Goal: Register for event/course

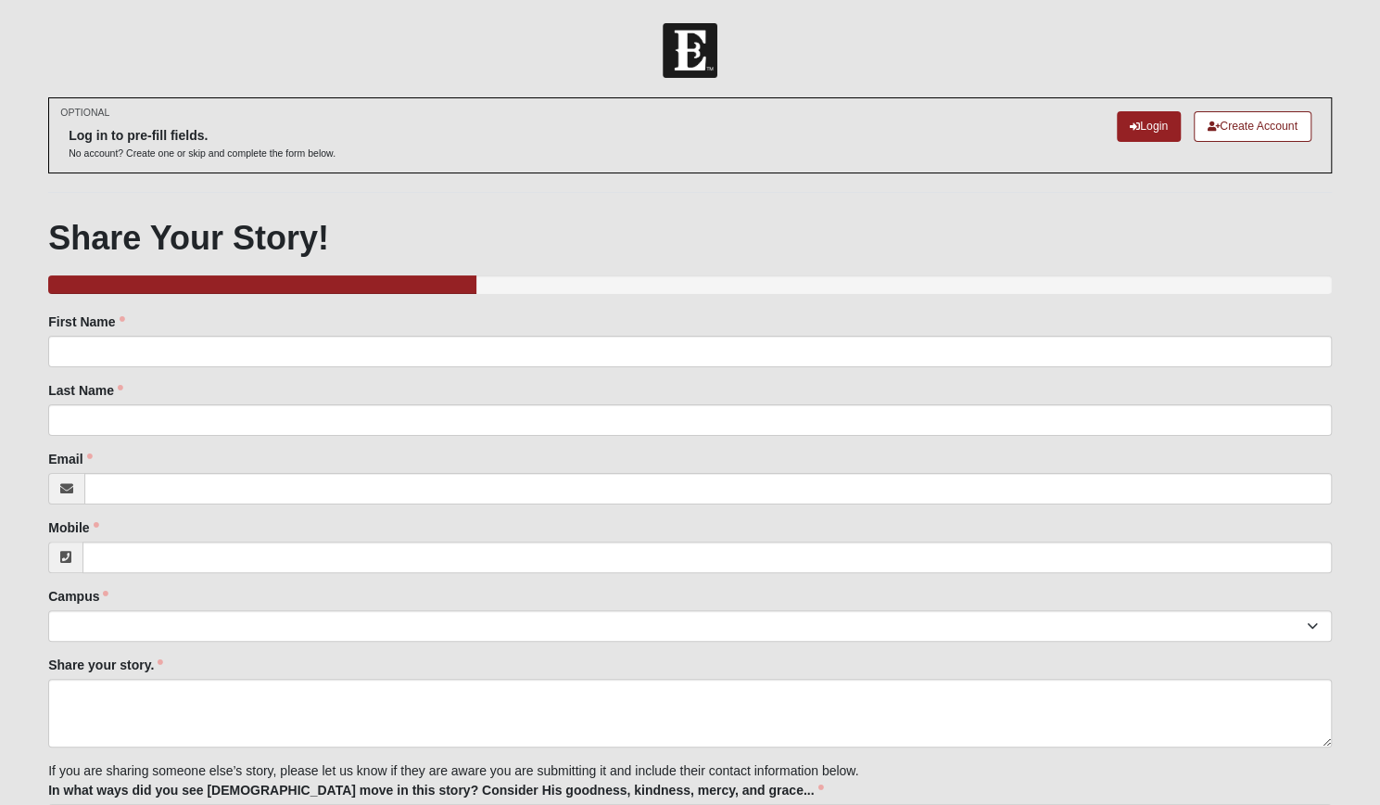
scroll to position [181, 0]
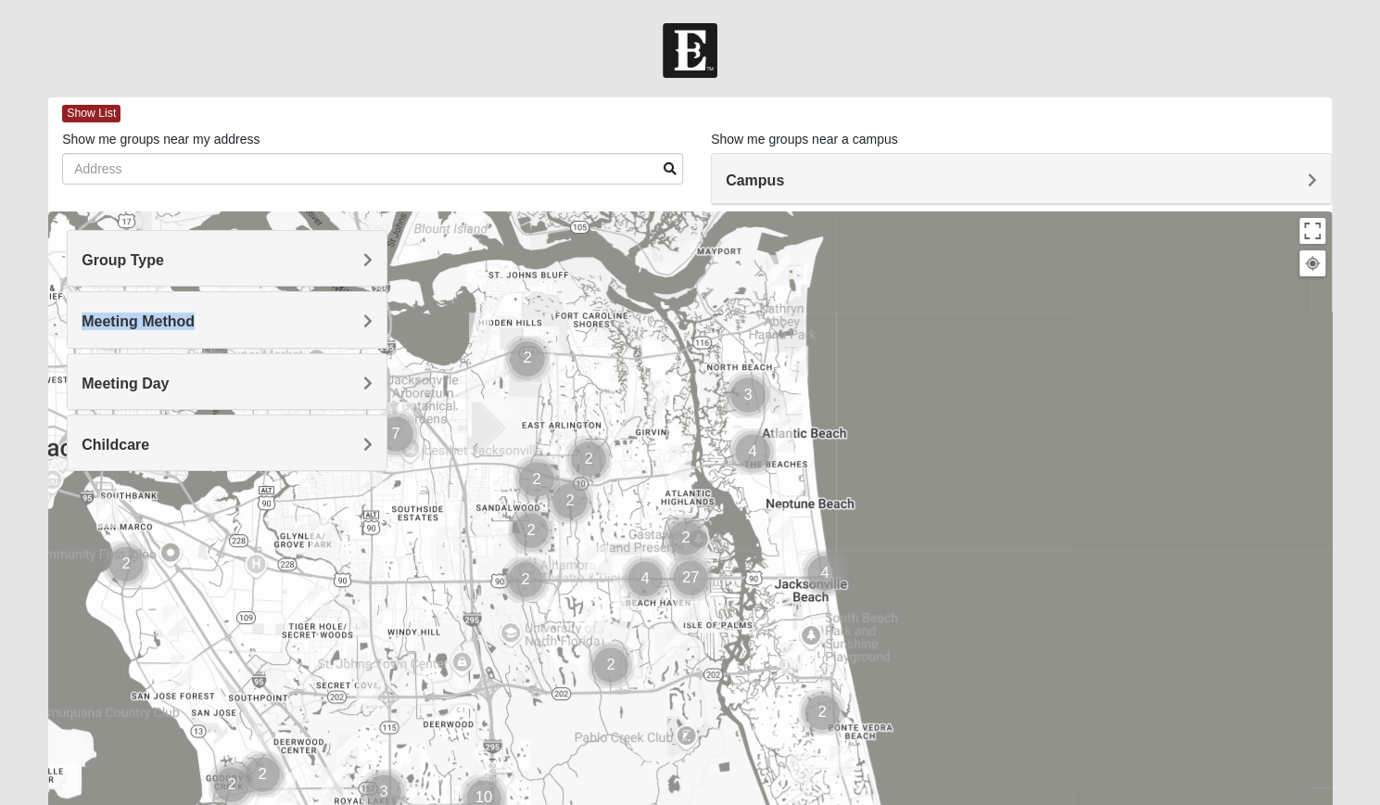
click at [215, 333] on div "Meeting Method" at bounding box center [227, 319] width 319 height 55
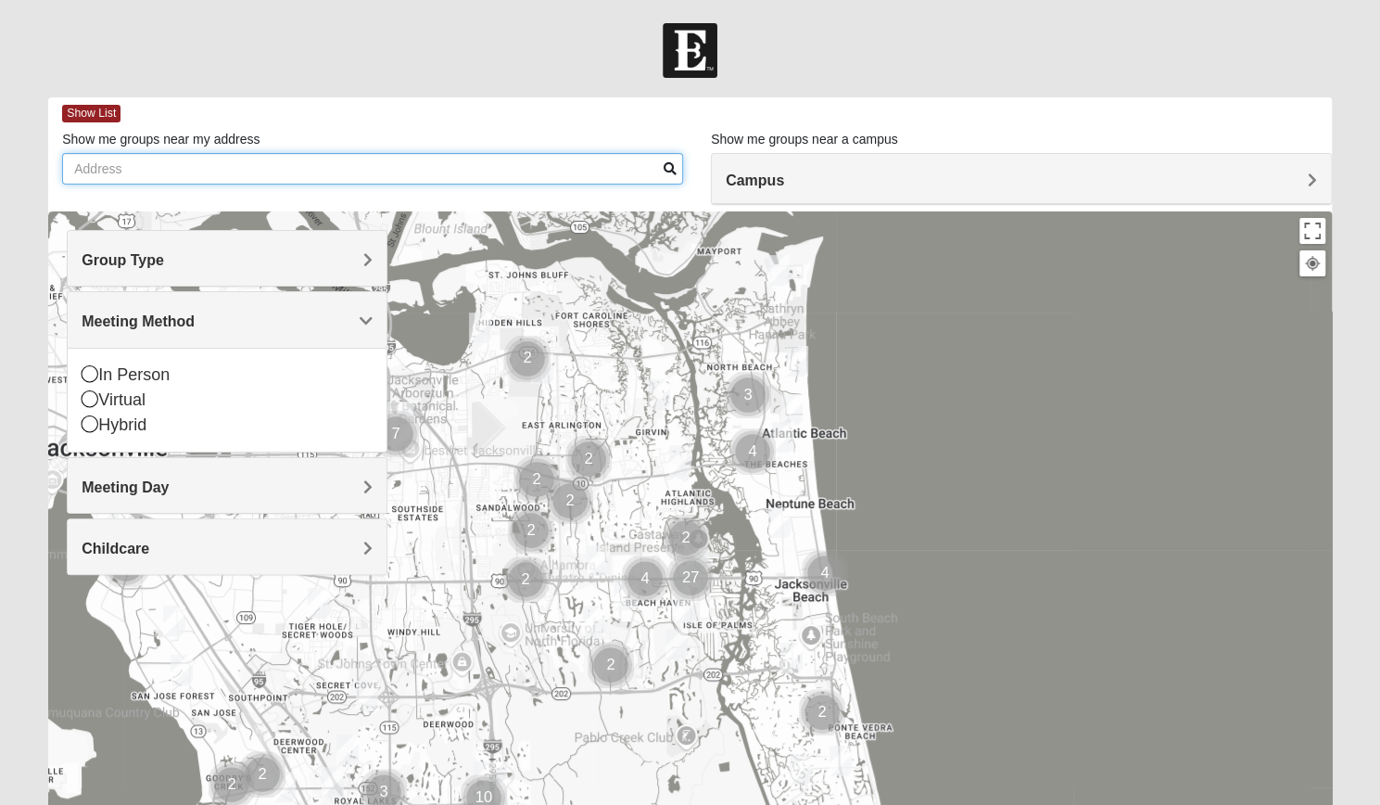
click at [258, 179] on input "Show me groups near my address" at bounding box center [372, 169] width 621 height 32
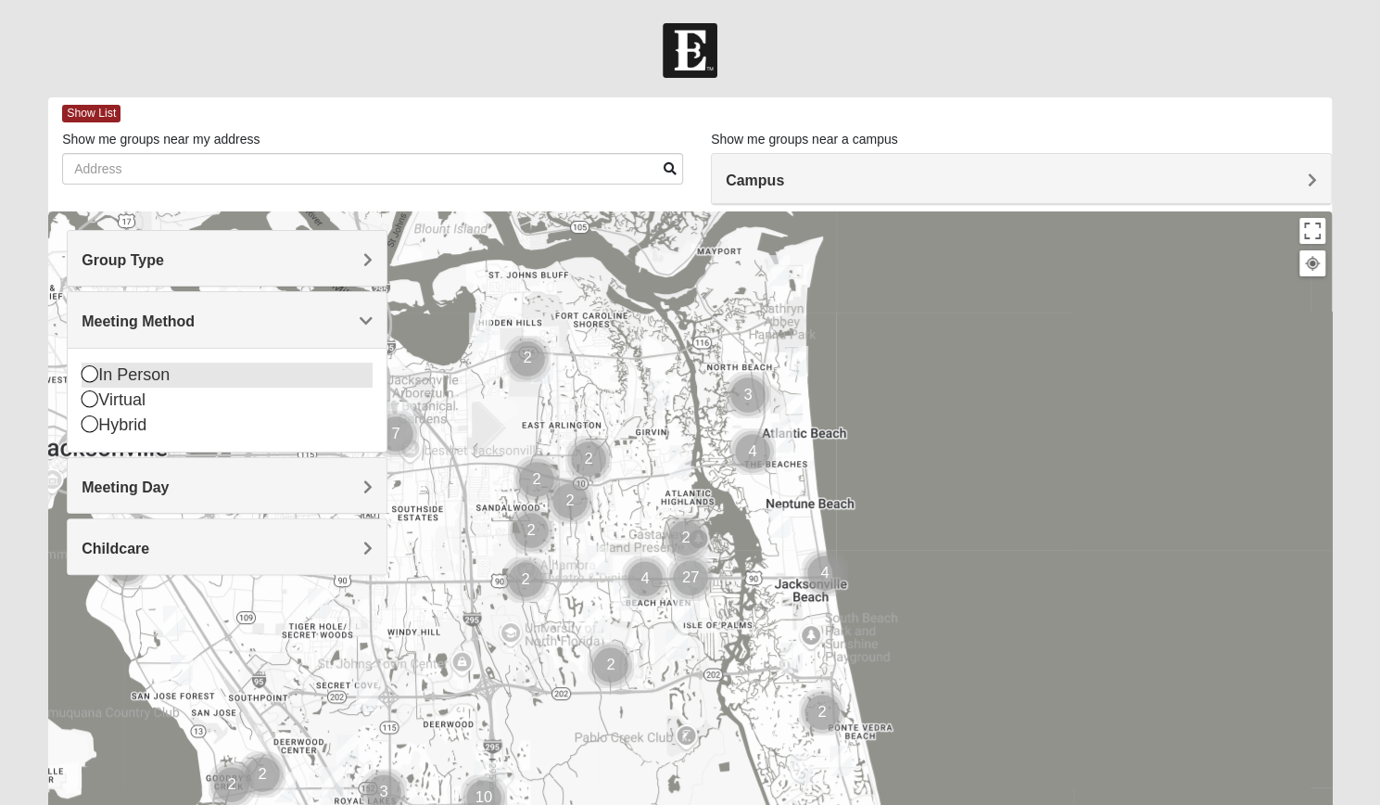
click at [173, 376] on div "In Person" at bounding box center [227, 374] width 291 height 25
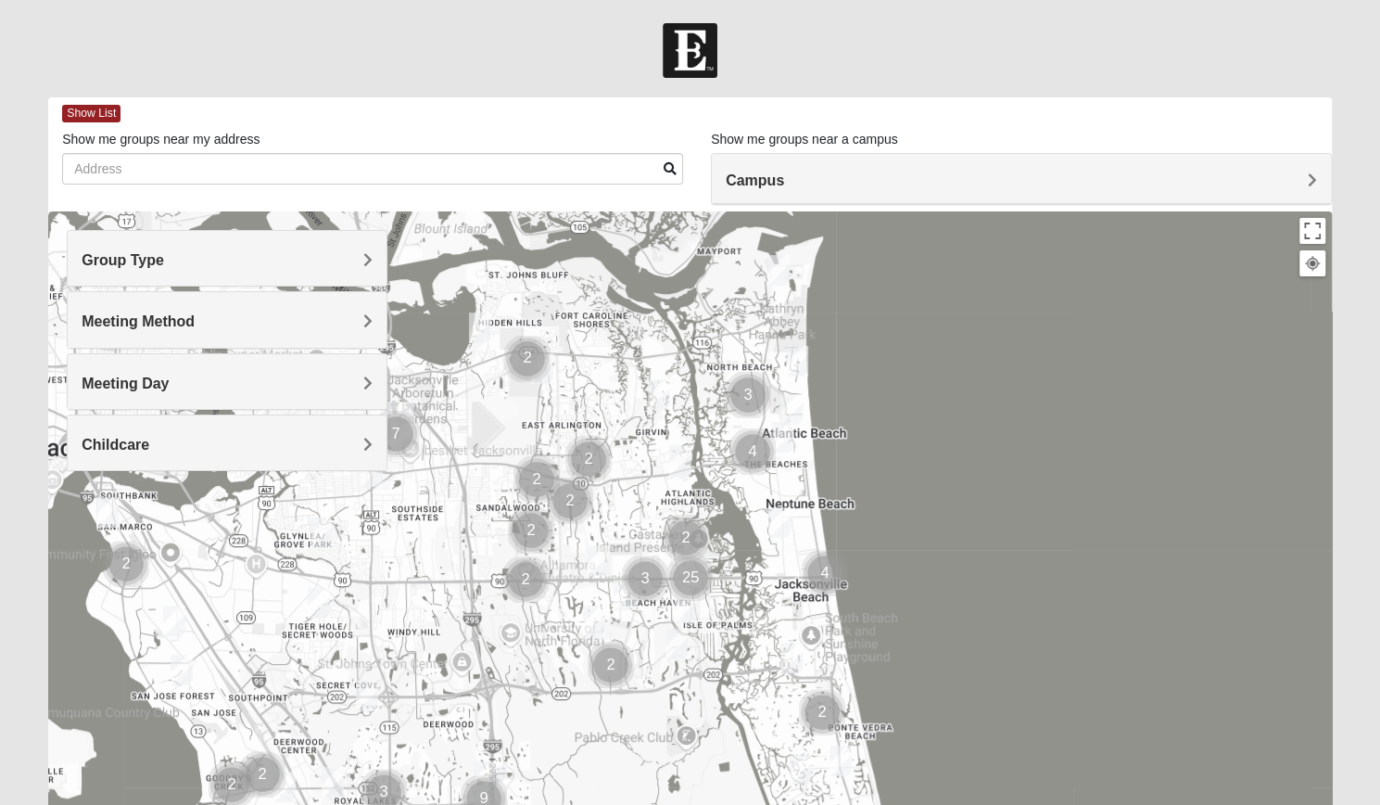
click at [241, 381] on h4 "Meeting Day" at bounding box center [227, 384] width 291 height 18
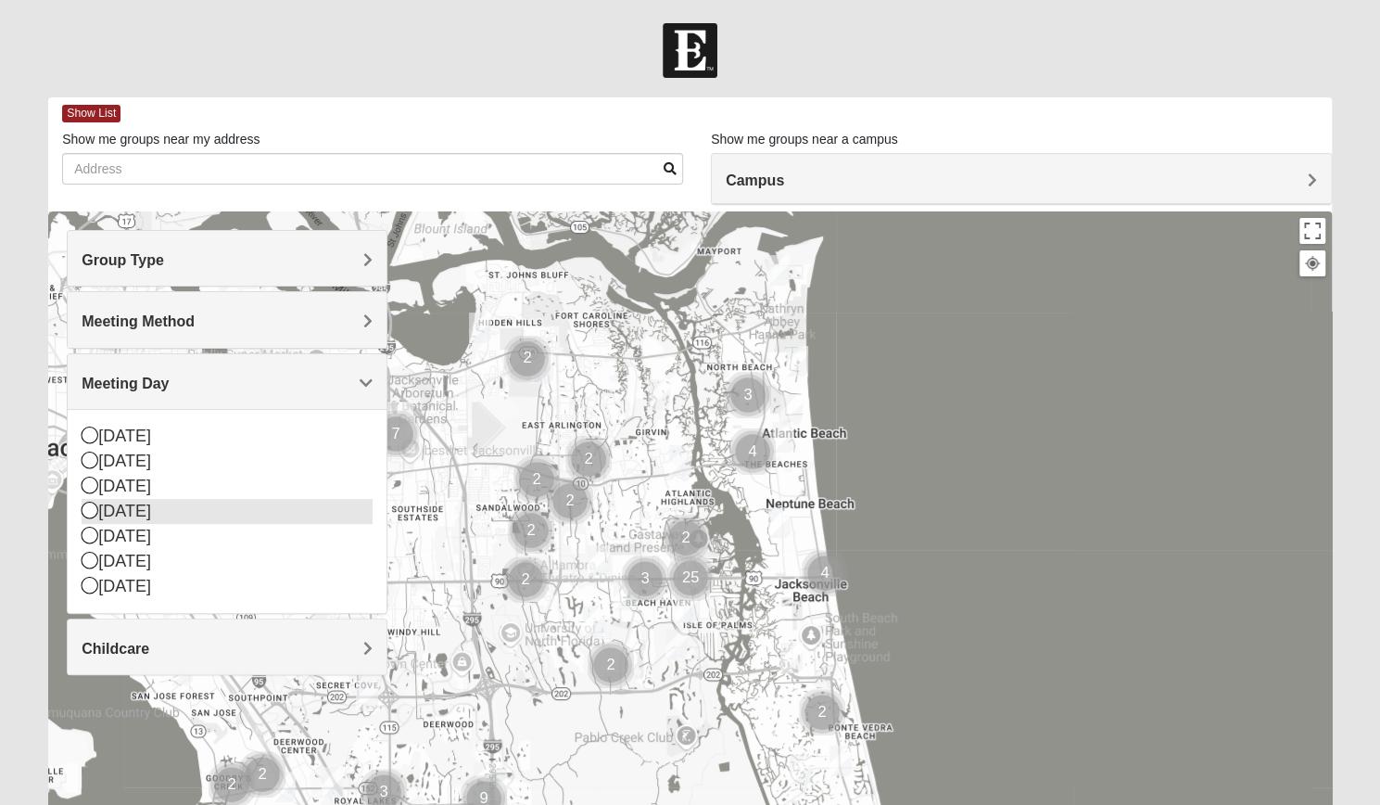
click at [219, 504] on div "[DATE]" at bounding box center [227, 511] width 291 height 25
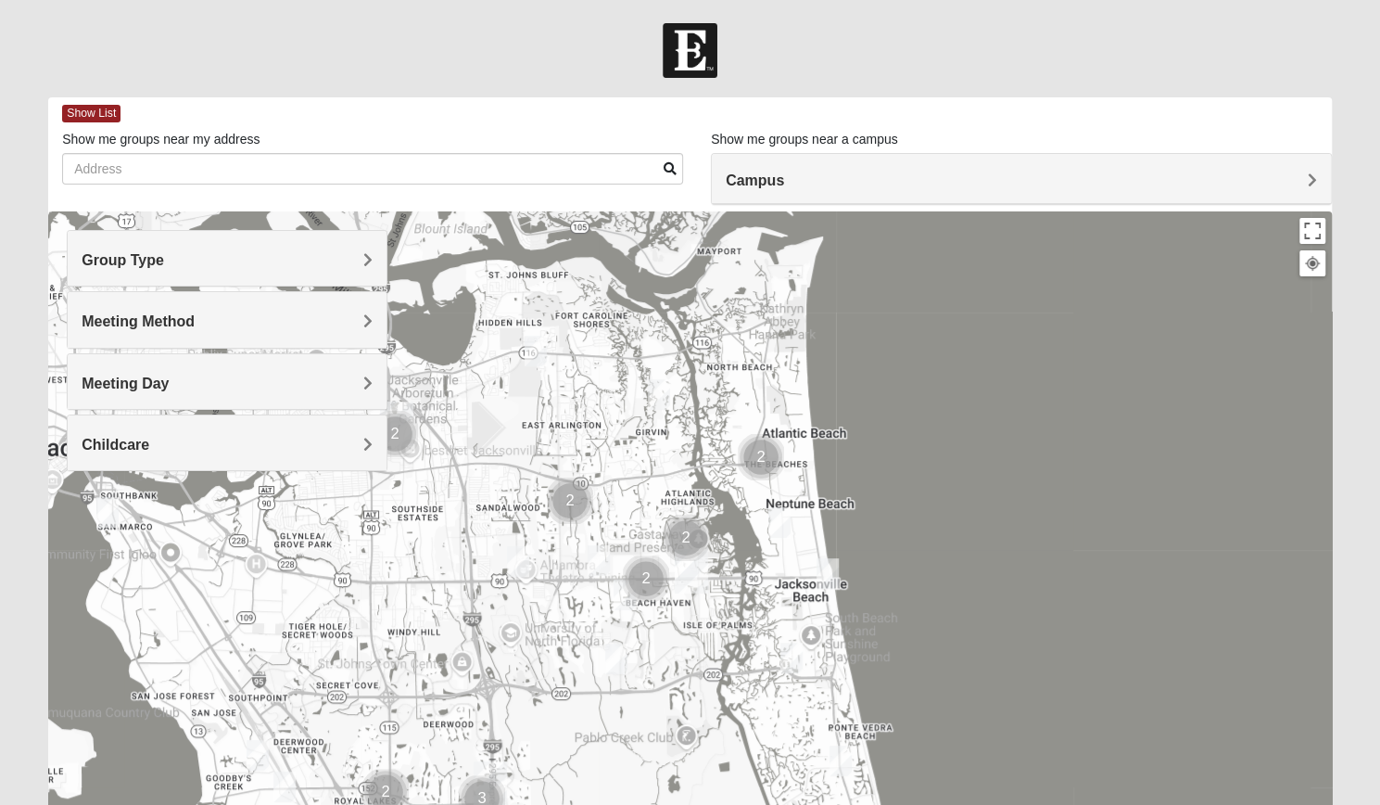
click at [299, 267] on h4 "Group Type" at bounding box center [227, 260] width 291 height 18
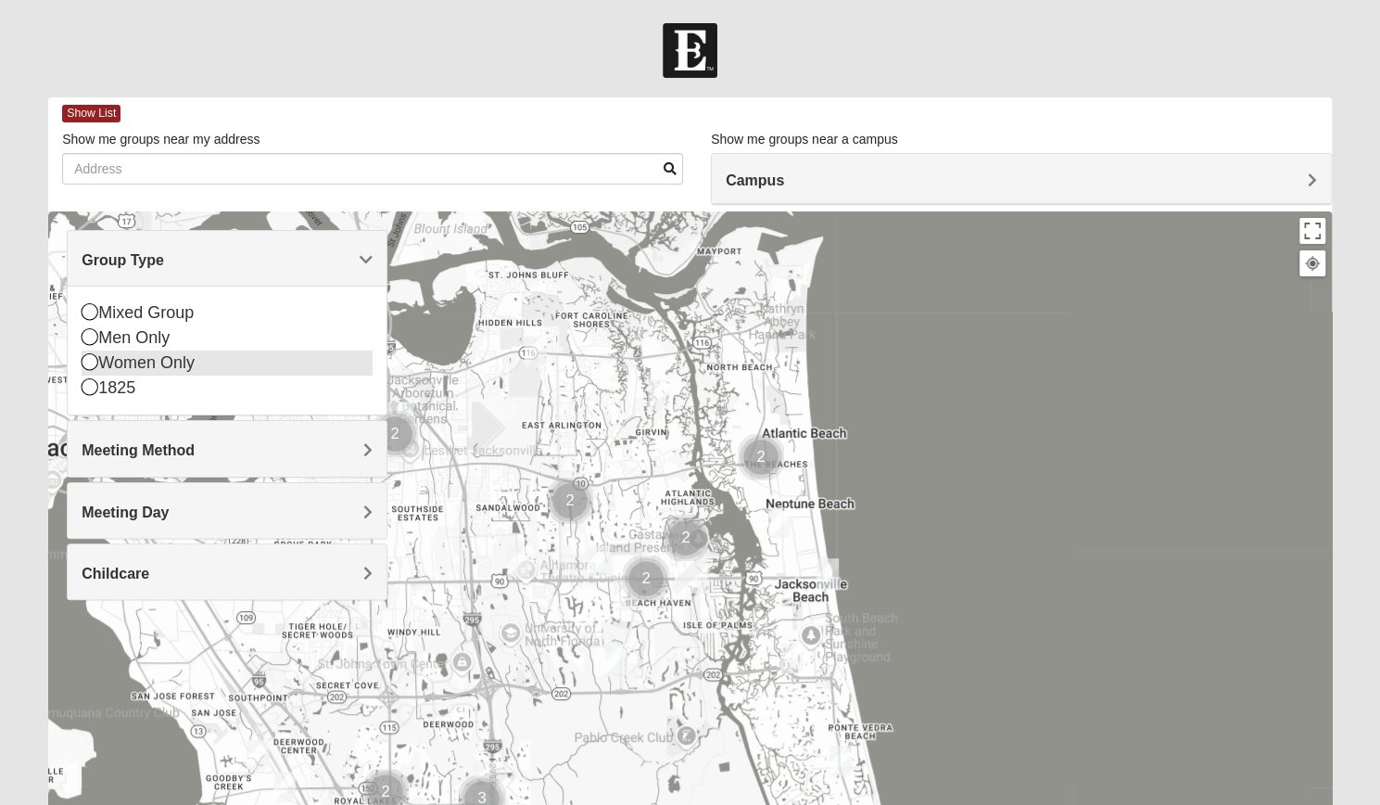
click at [260, 362] on div "Women Only" at bounding box center [227, 362] width 291 height 25
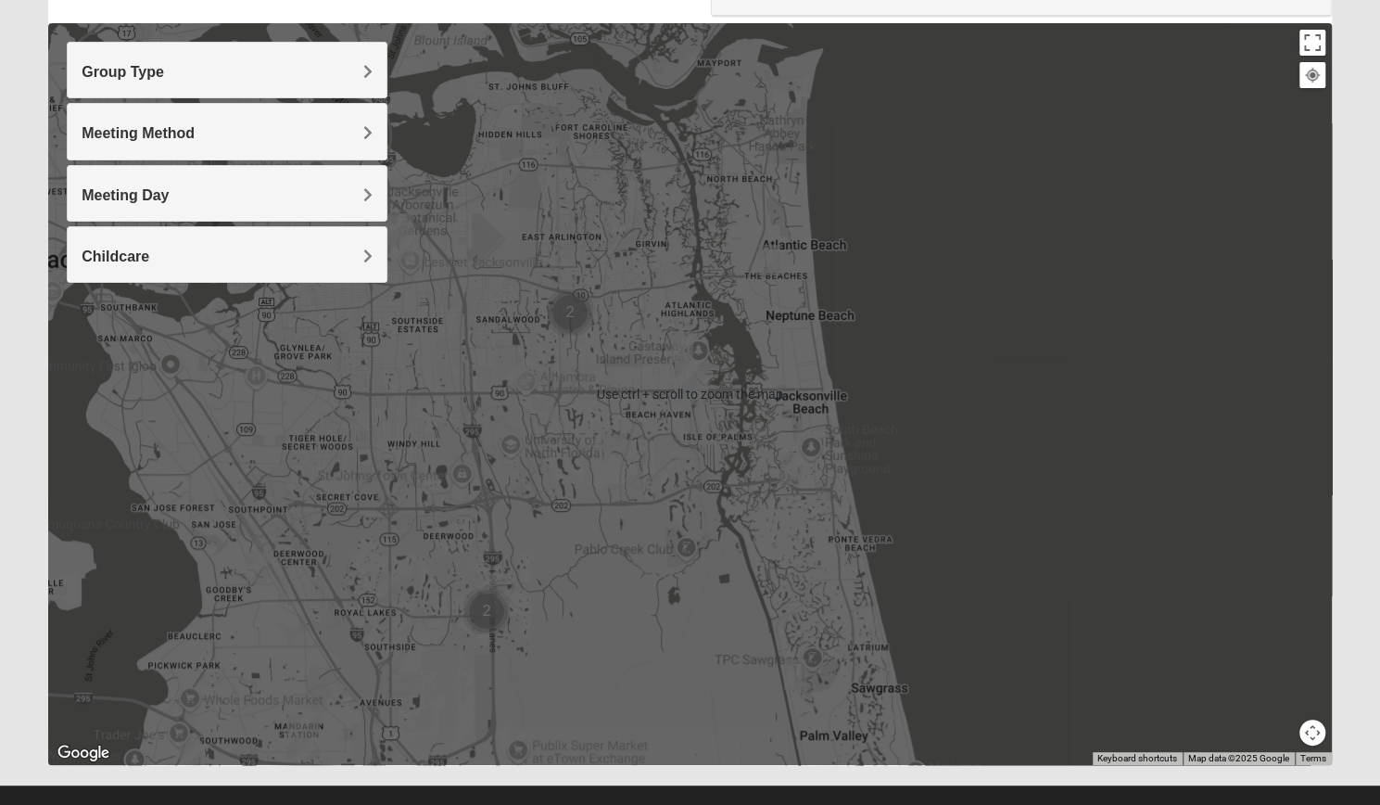
scroll to position [189, 0]
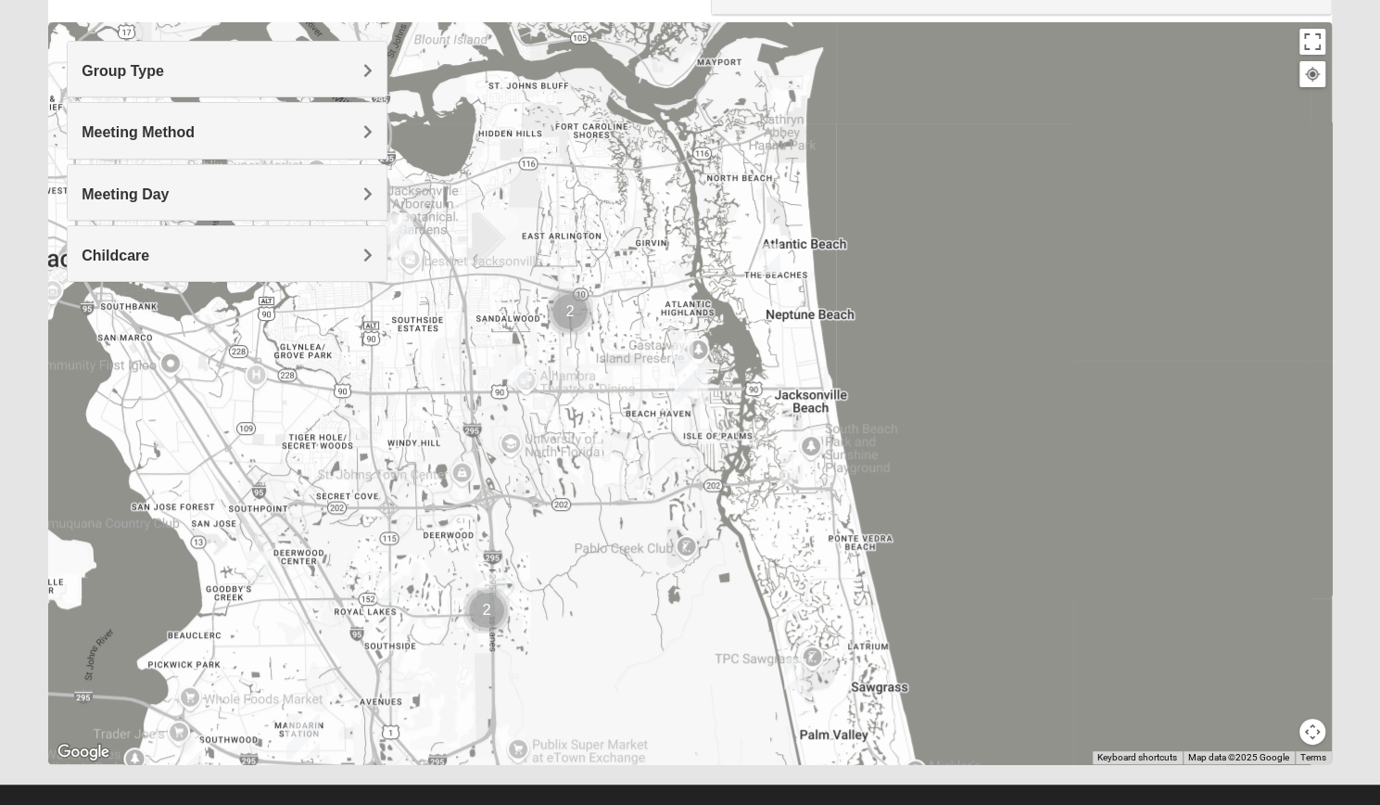
click at [799, 674] on img "Womens Gibbs 32082" at bounding box center [795, 673] width 37 height 45
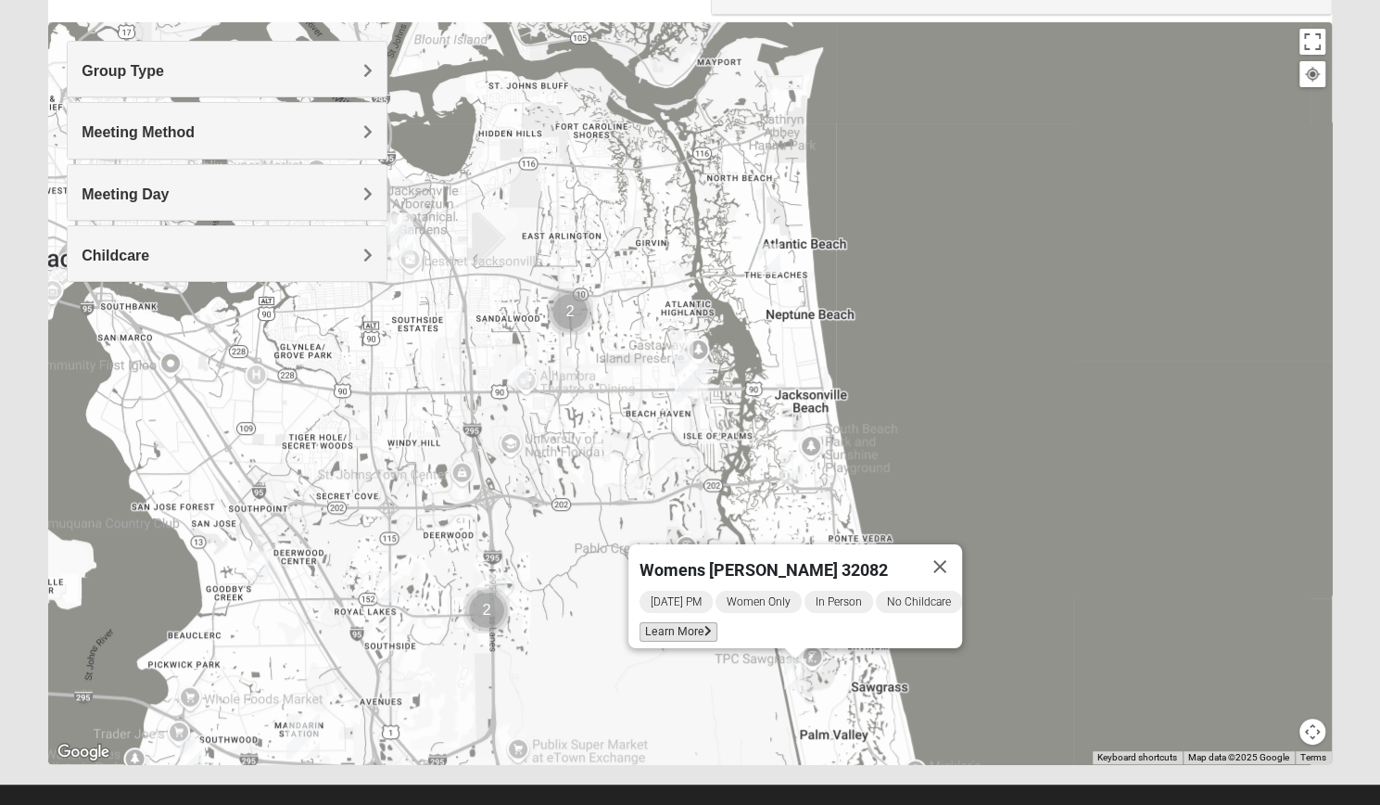
click at [677, 622] on span "Learn More" at bounding box center [679, 631] width 78 height 19
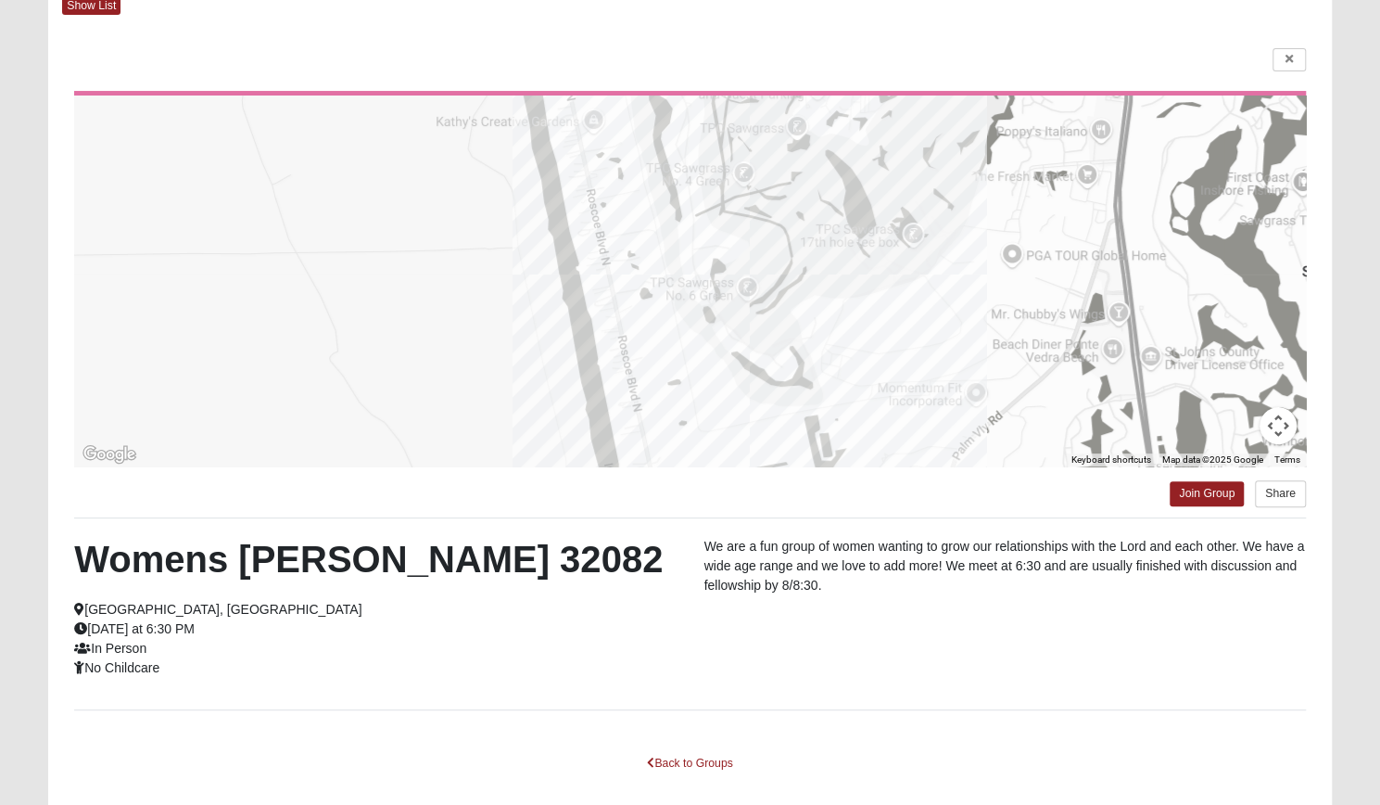
scroll to position [197, 0]
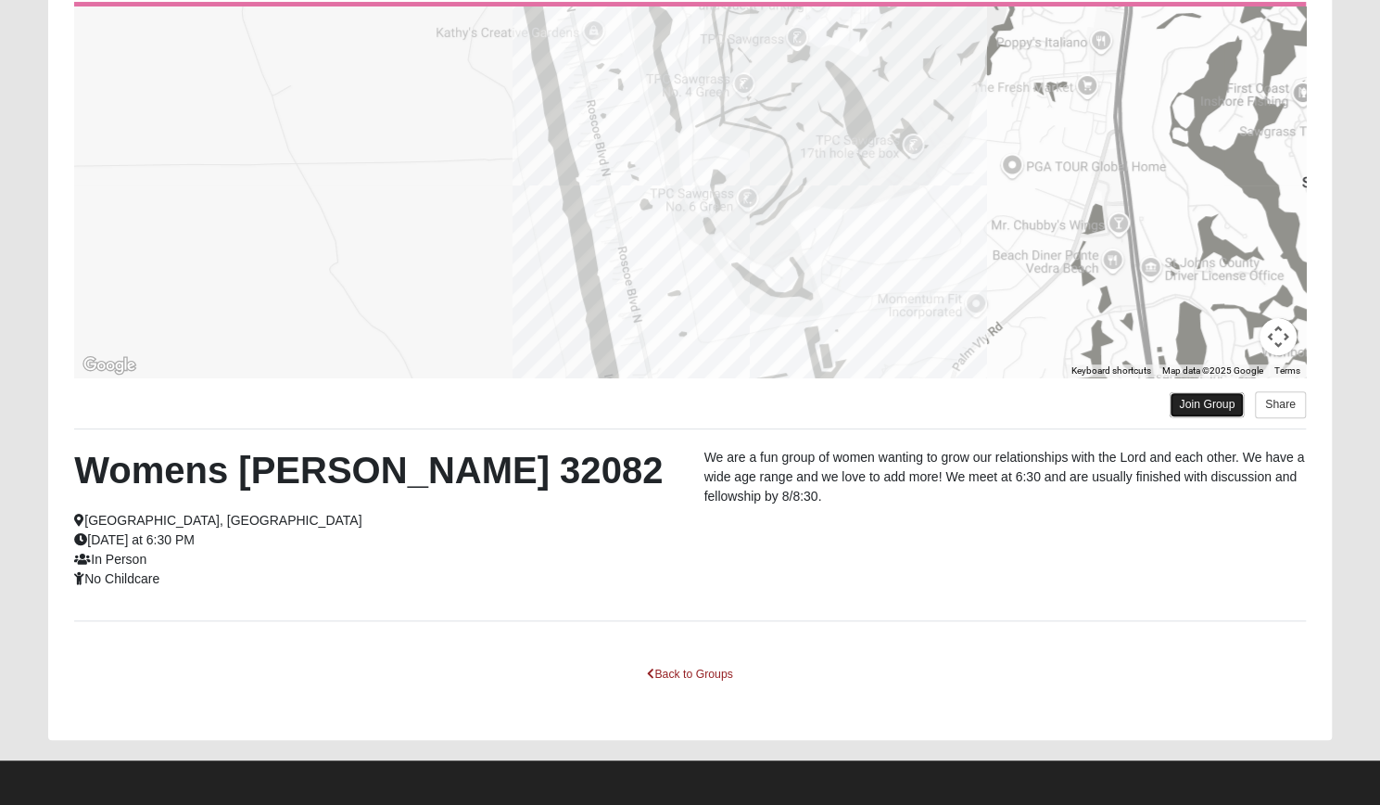
click at [1170, 411] on link "Join Group" at bounding box center [1207, 404] width 74 height 25
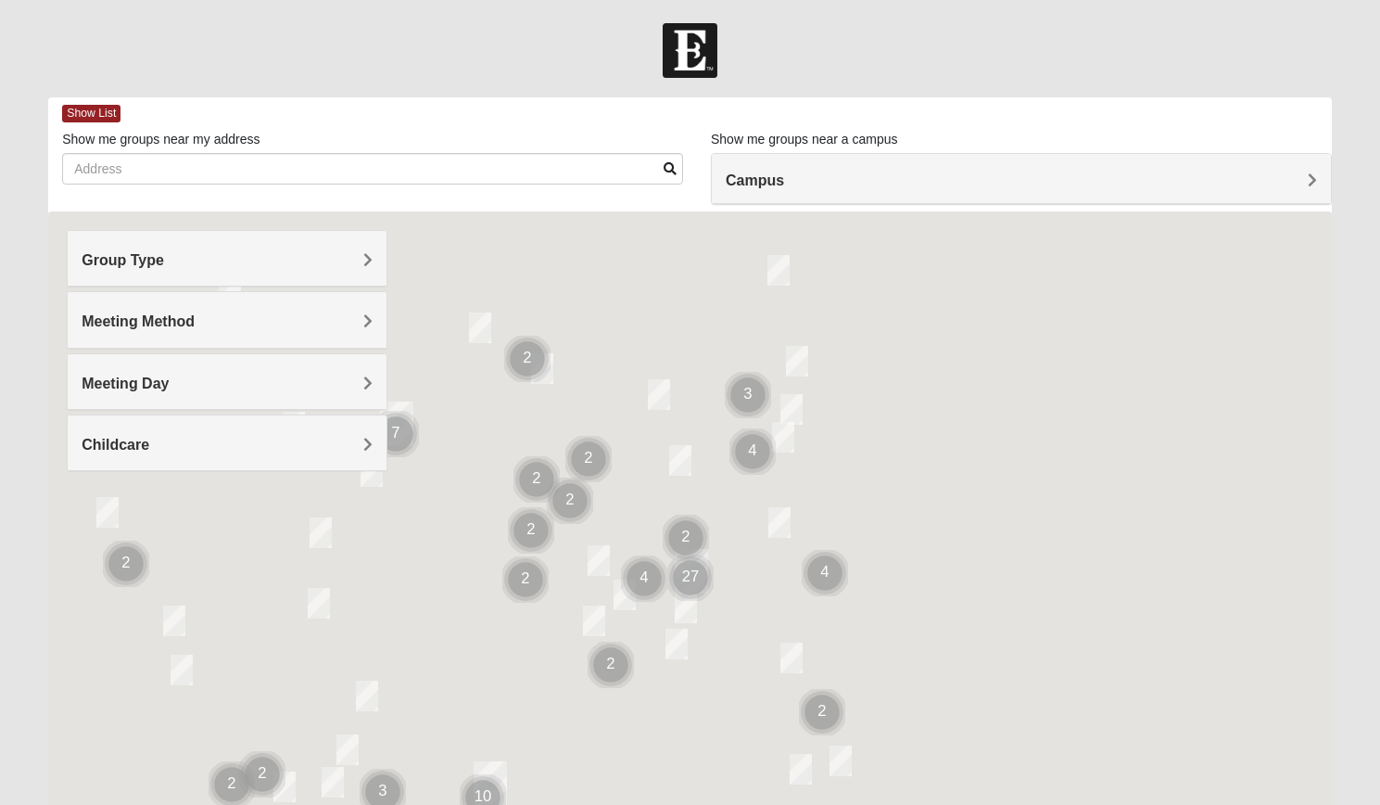
scroll to position [197, 0]
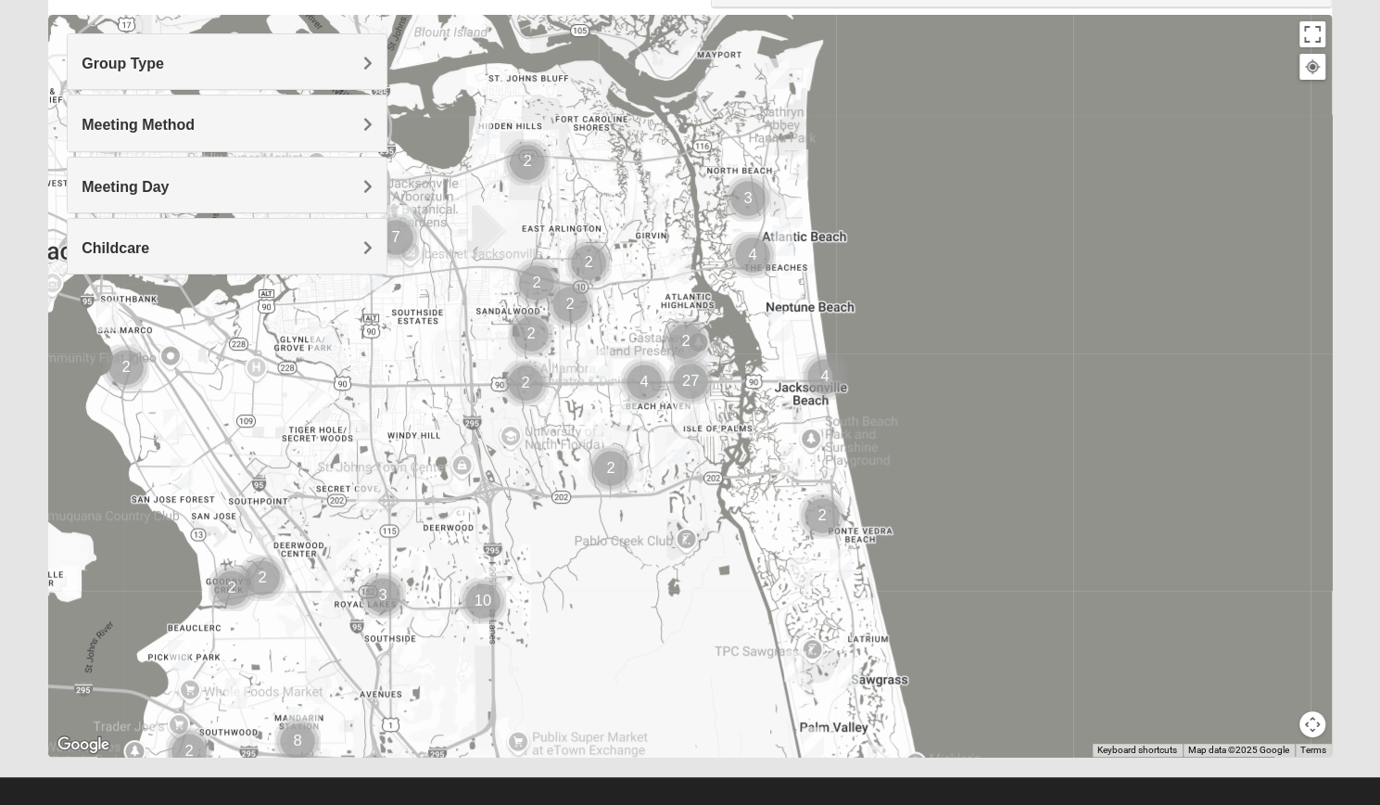
click at [803, 570] on img "Womens Paul 32082" at bounding box center [800, 572] width 37 height 45
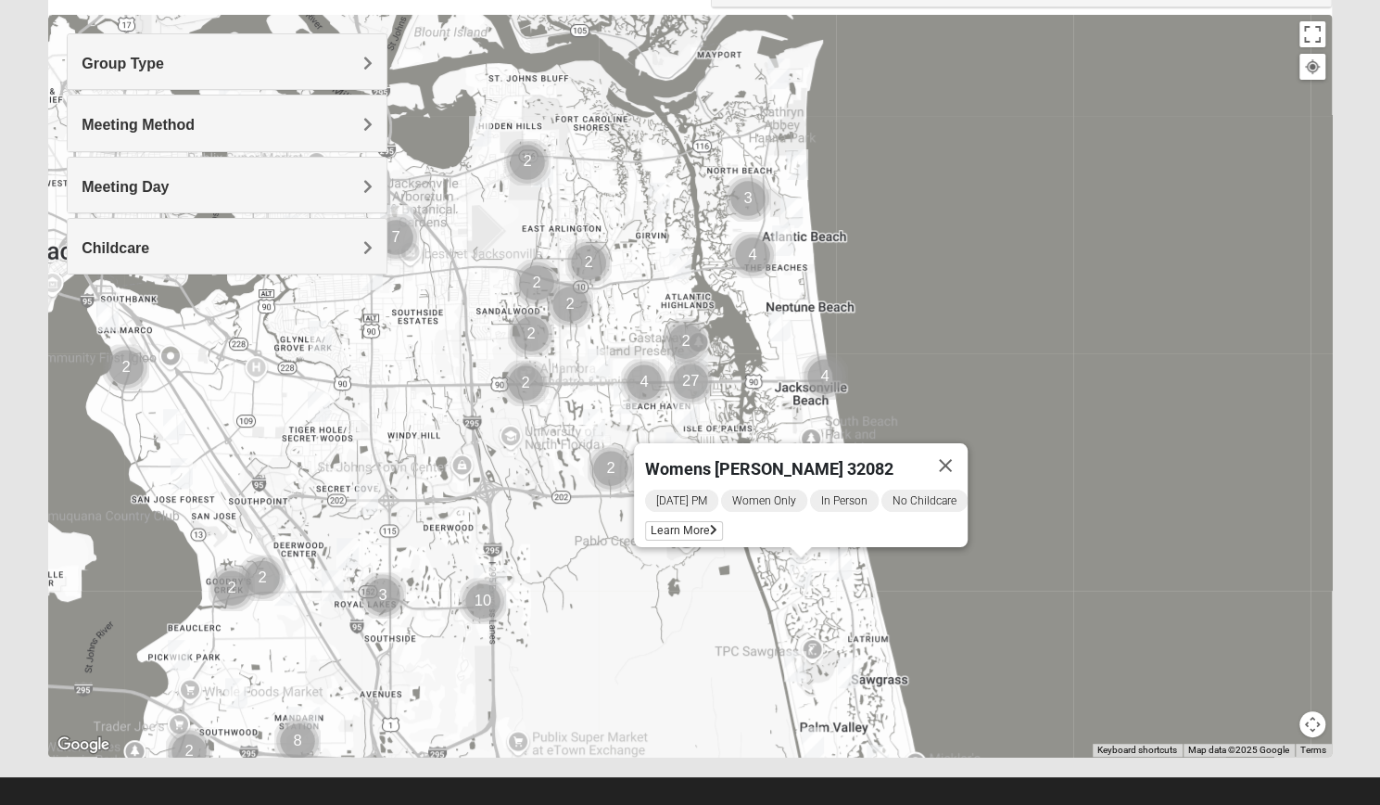
click at [334, 53] on div "Group Type" at bounding box center [227, 61] width 319 height 55
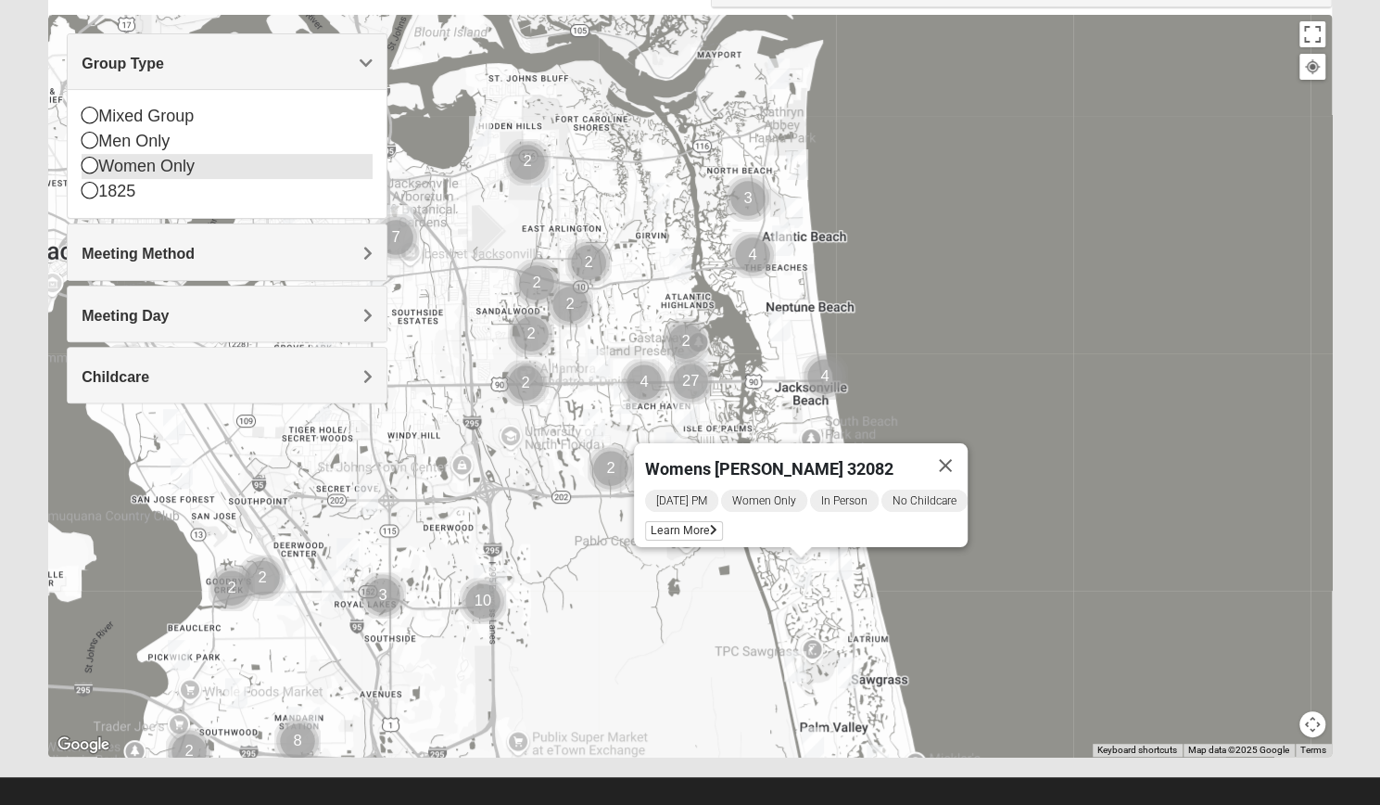
click at [260, 162] on div "Women Only" at bounding box center [227, 166] width 291 height 25
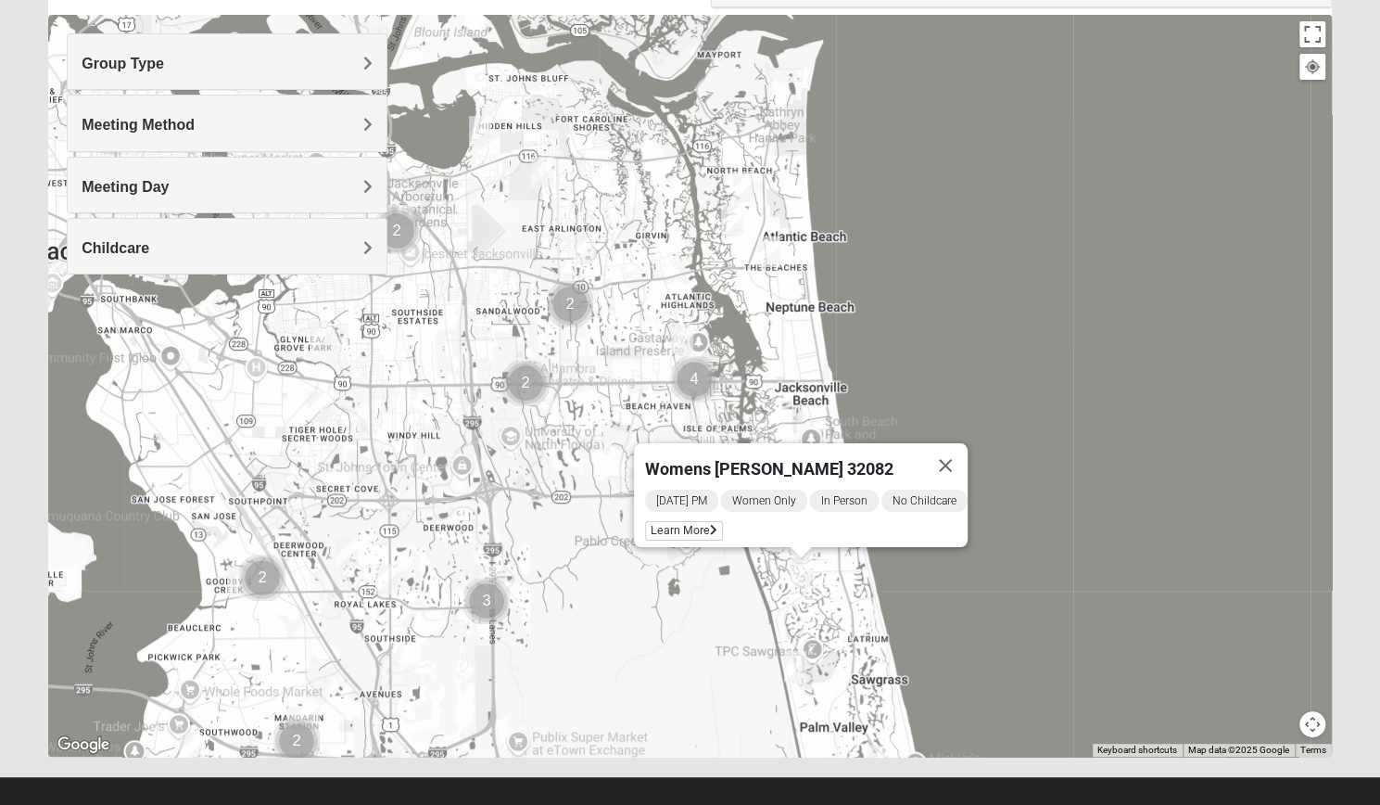
click at [238, 190] on h4 "Meeting Day" at bounding box center [227, 187] width 291 height 18
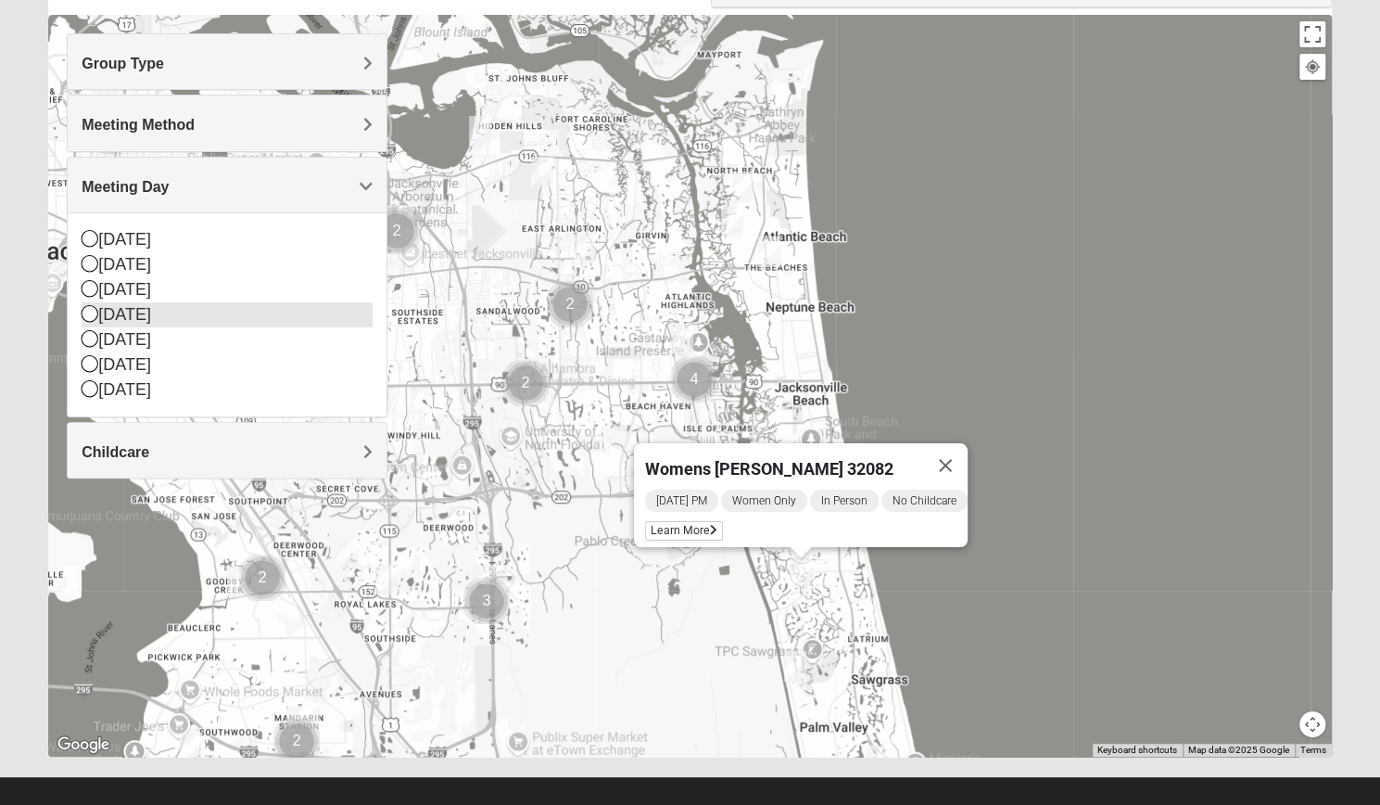
click at [172, 313] on div "[DATE]" at bounding box center [227, 314] width 291 height 25
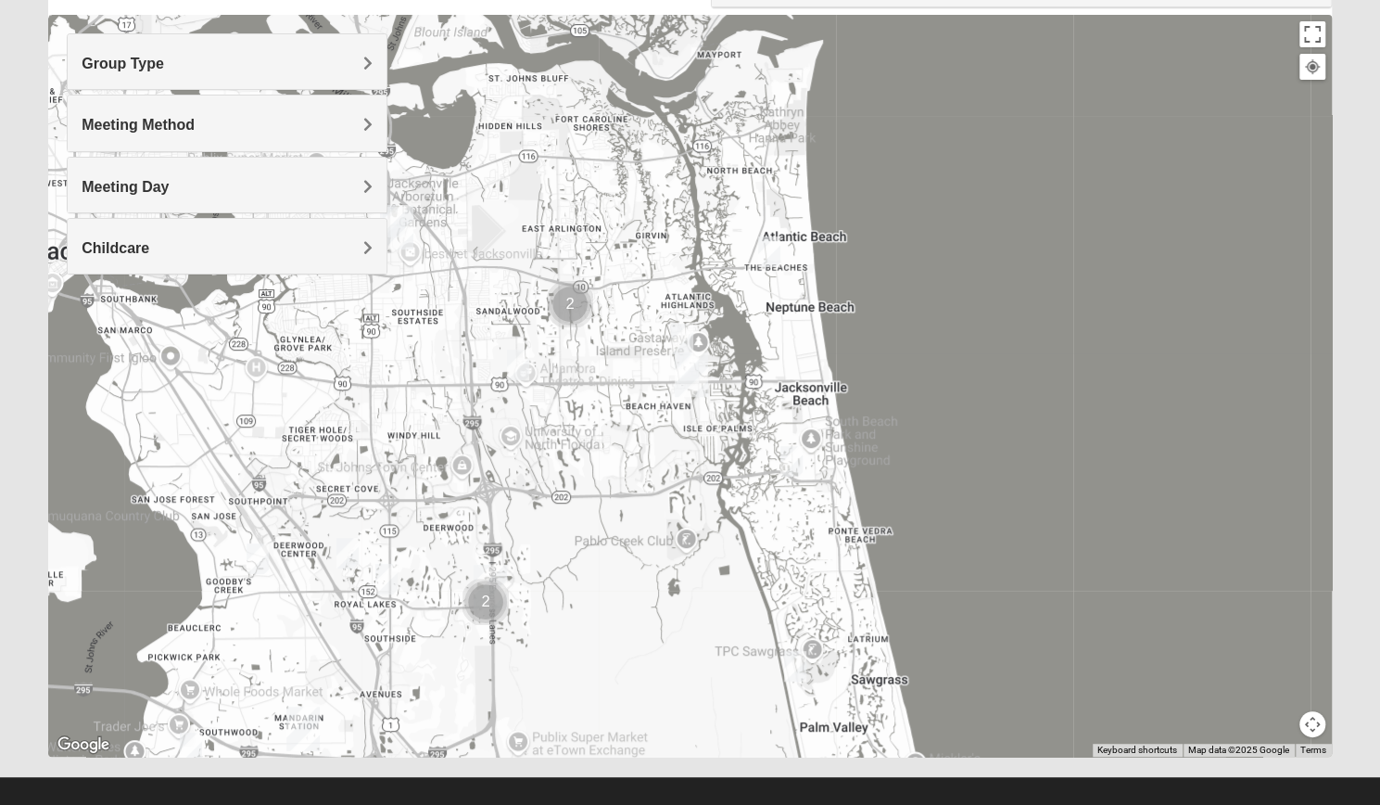
click at [215, 122] on h4 "Meeting Method" at bounding box center [227, 125] width 291 height 18
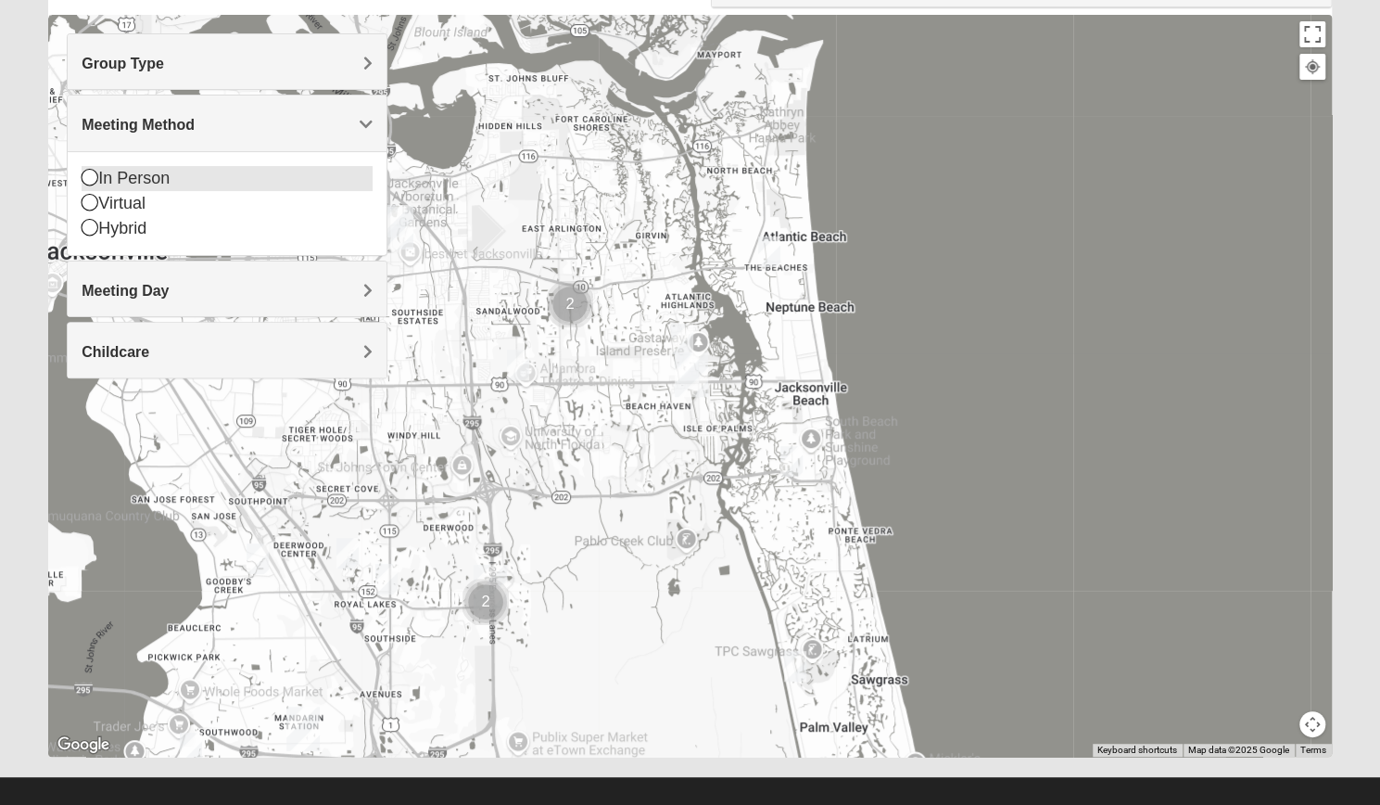
click at [181, 170] on div "In Person" at bounding box center [227, 178] width 291 height 25
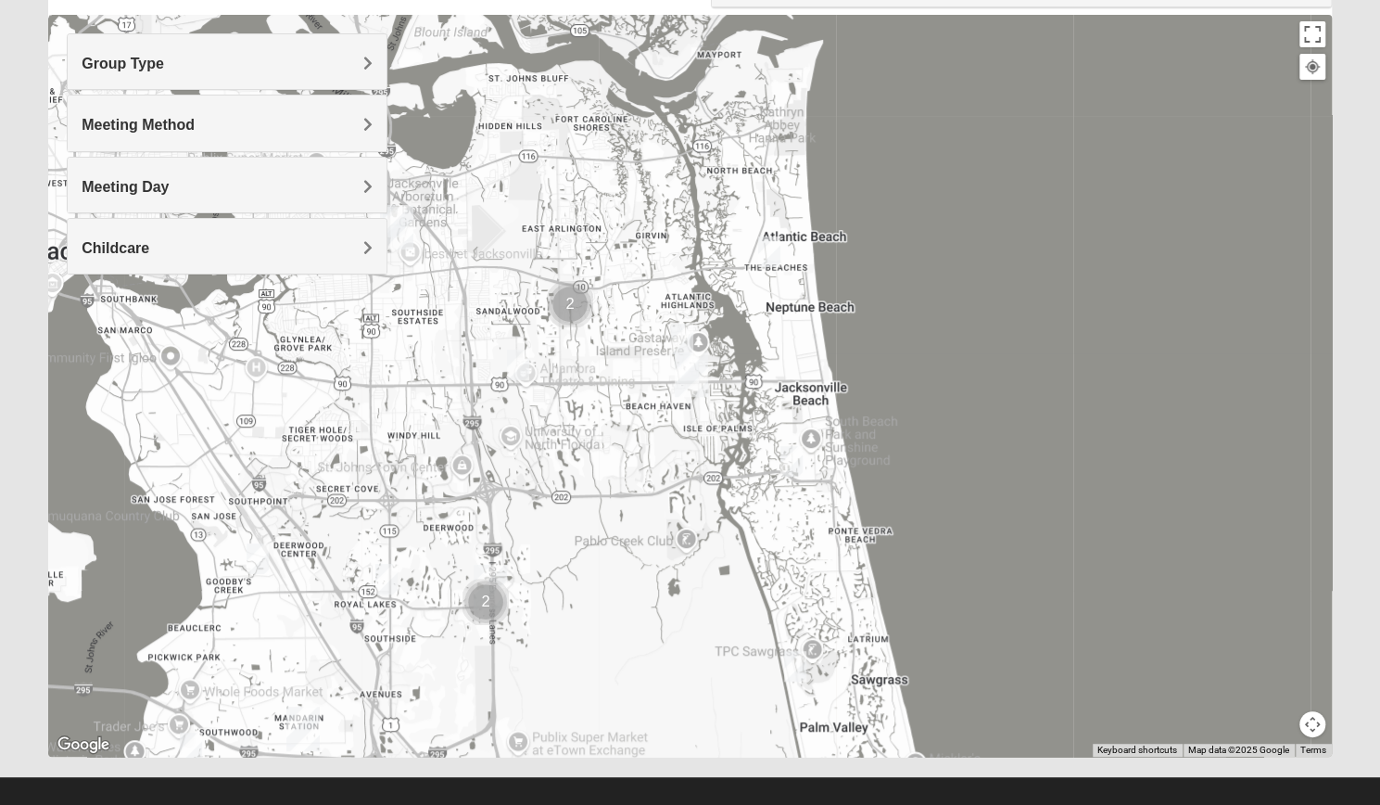
click at [796, 663] on img "Womens Gibbs 32082" at bounding box center [795, 665] width 37 height 45
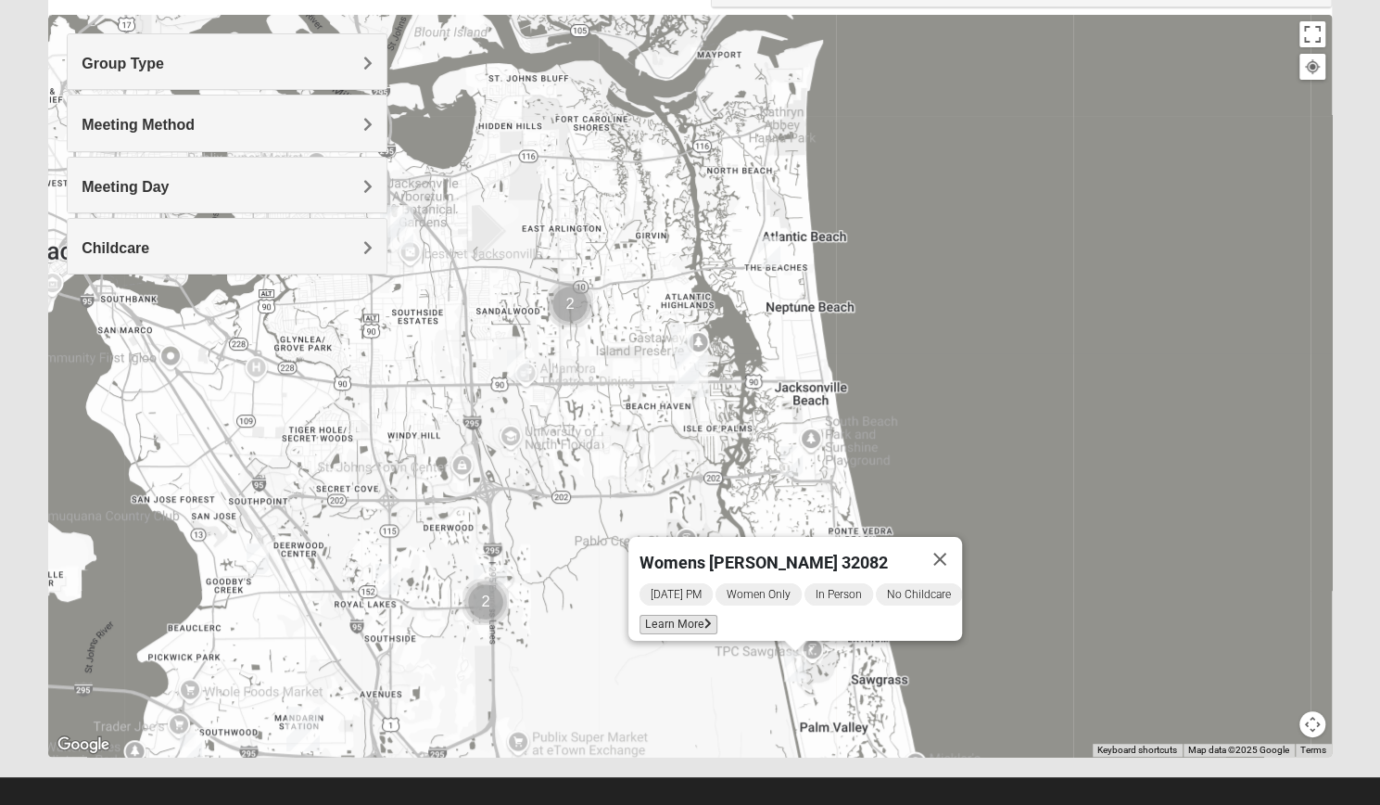
click at [681, 615] on span "Learn More" at bounding box center [679, 624] width 78 height 19
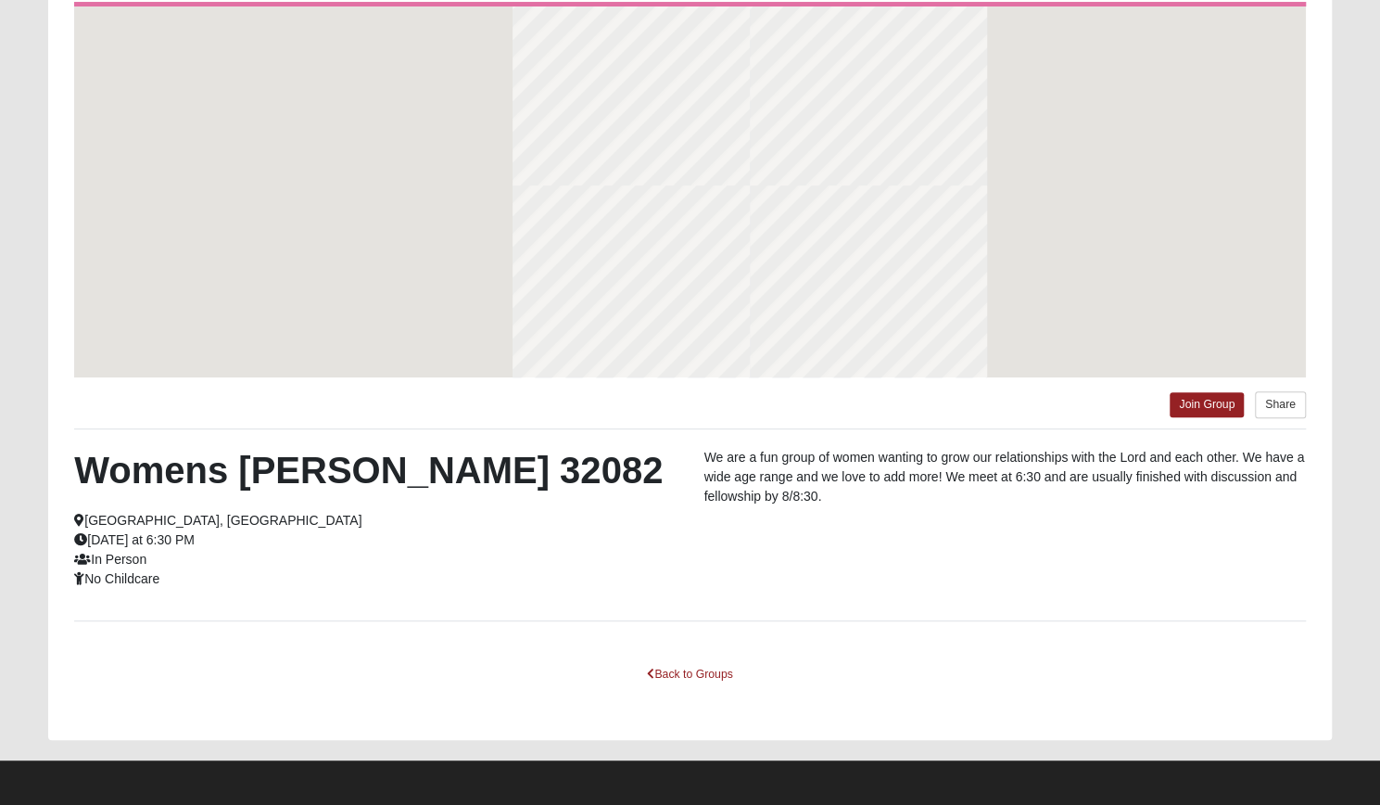
scroll to position [115, 0]
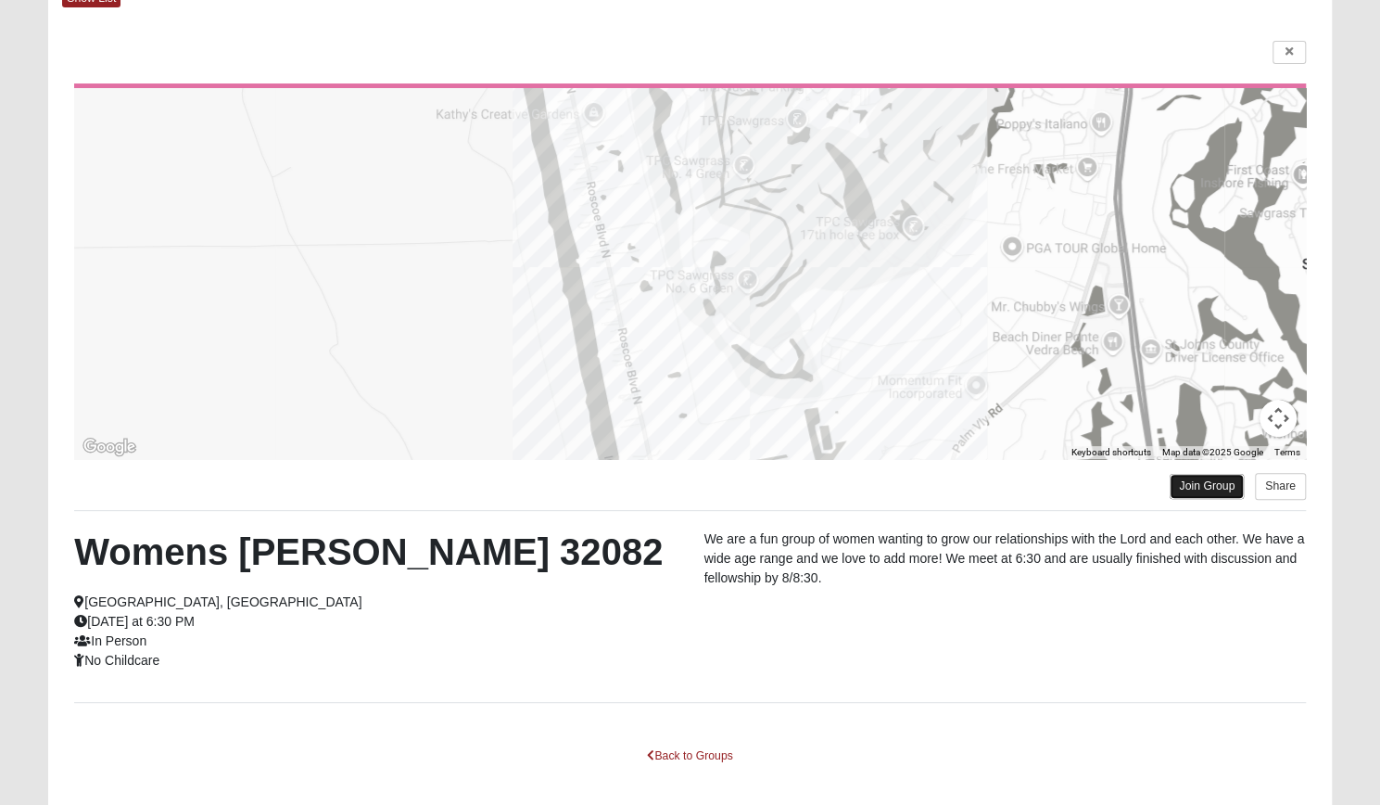
click at [1190, 483] on link "Join Group" at bounding box center [1207, 486] width 74 height 25
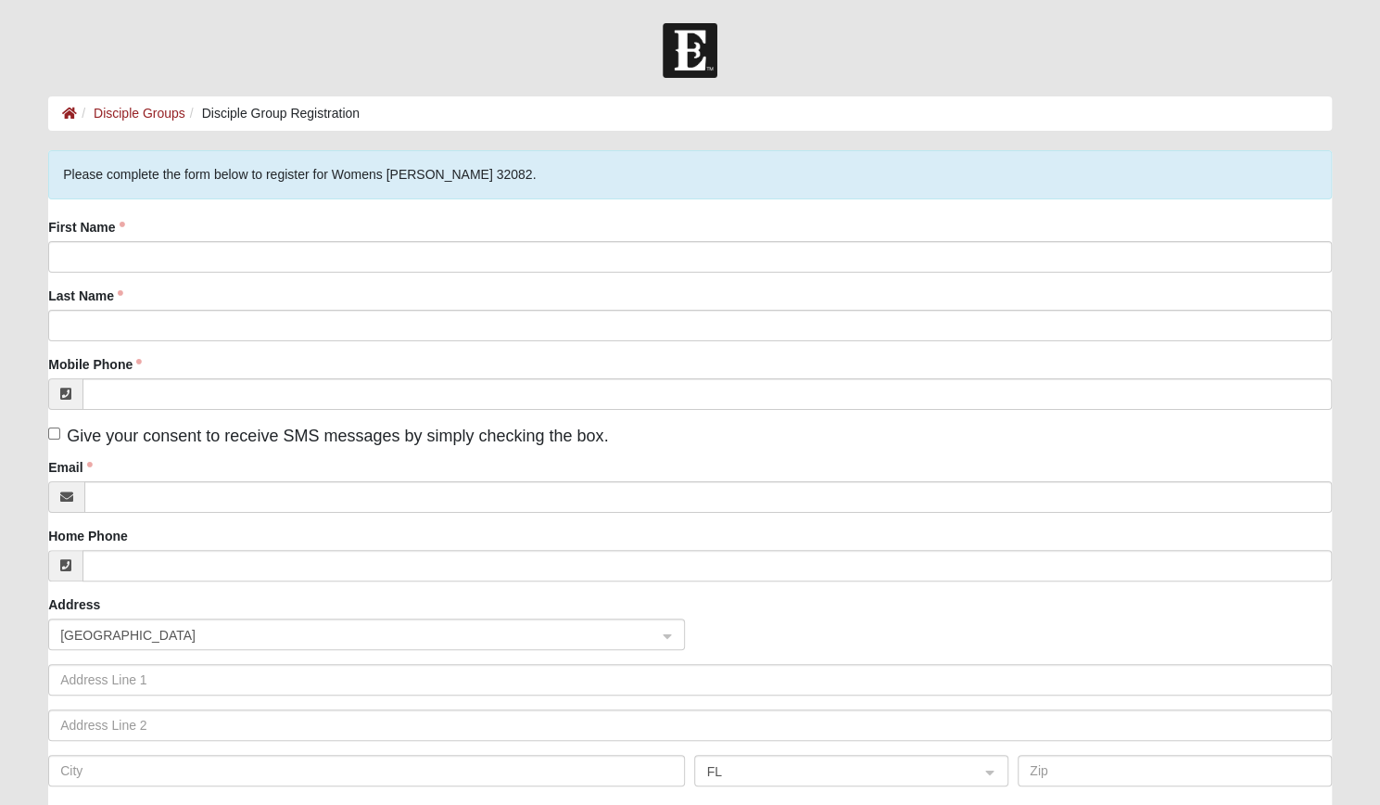
click at [362, 277] on div "First Name Last Name Mobile Phone Give your consent to receive SMS messages by …" at bounding box center [690, 509] width 1284 height 582
click at [338, 239] on div "First Name" at bounding box center [690, 245] width 1284 height 55
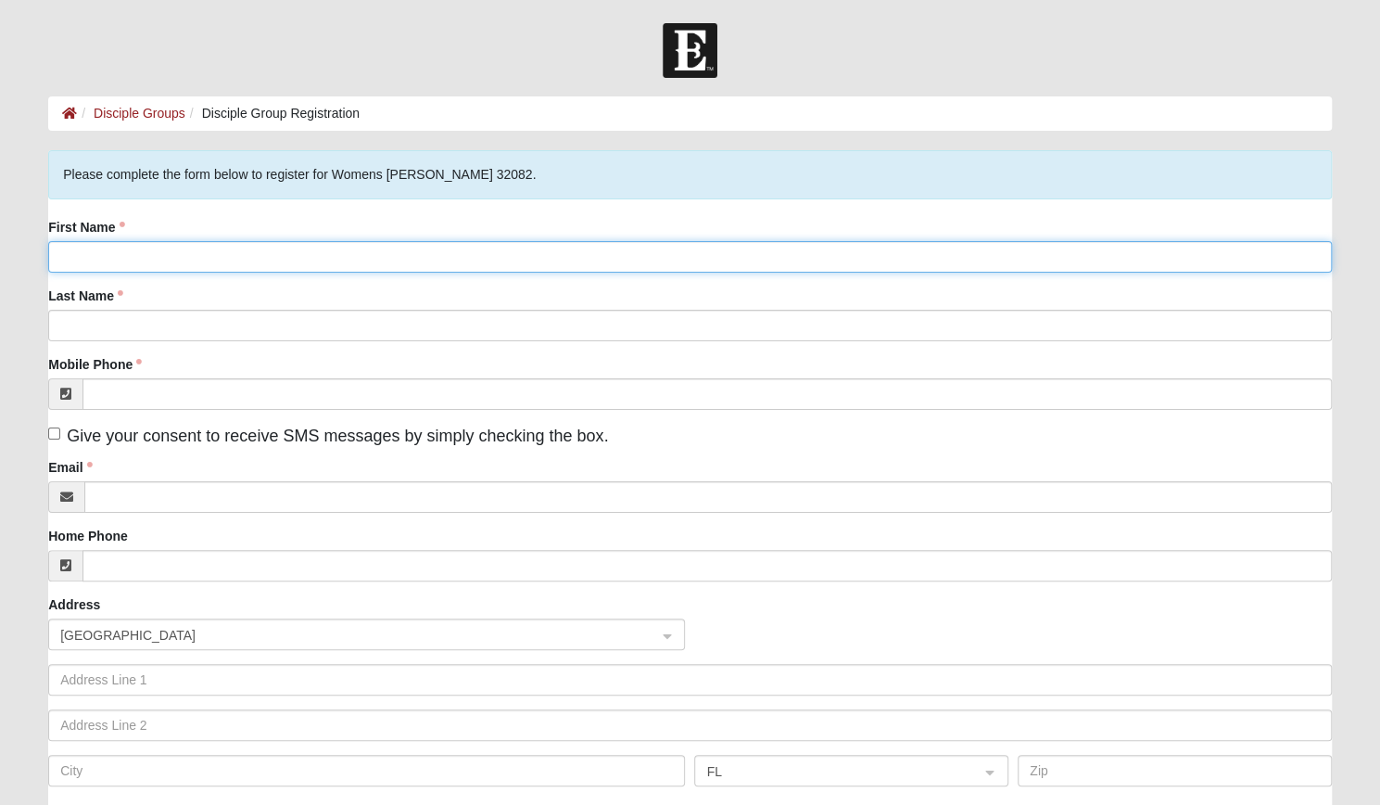
click at [333, 252] on input "First Name" at bounding box center [690, 257] width 1284 height 32
type input "[PERSON_NAME]"
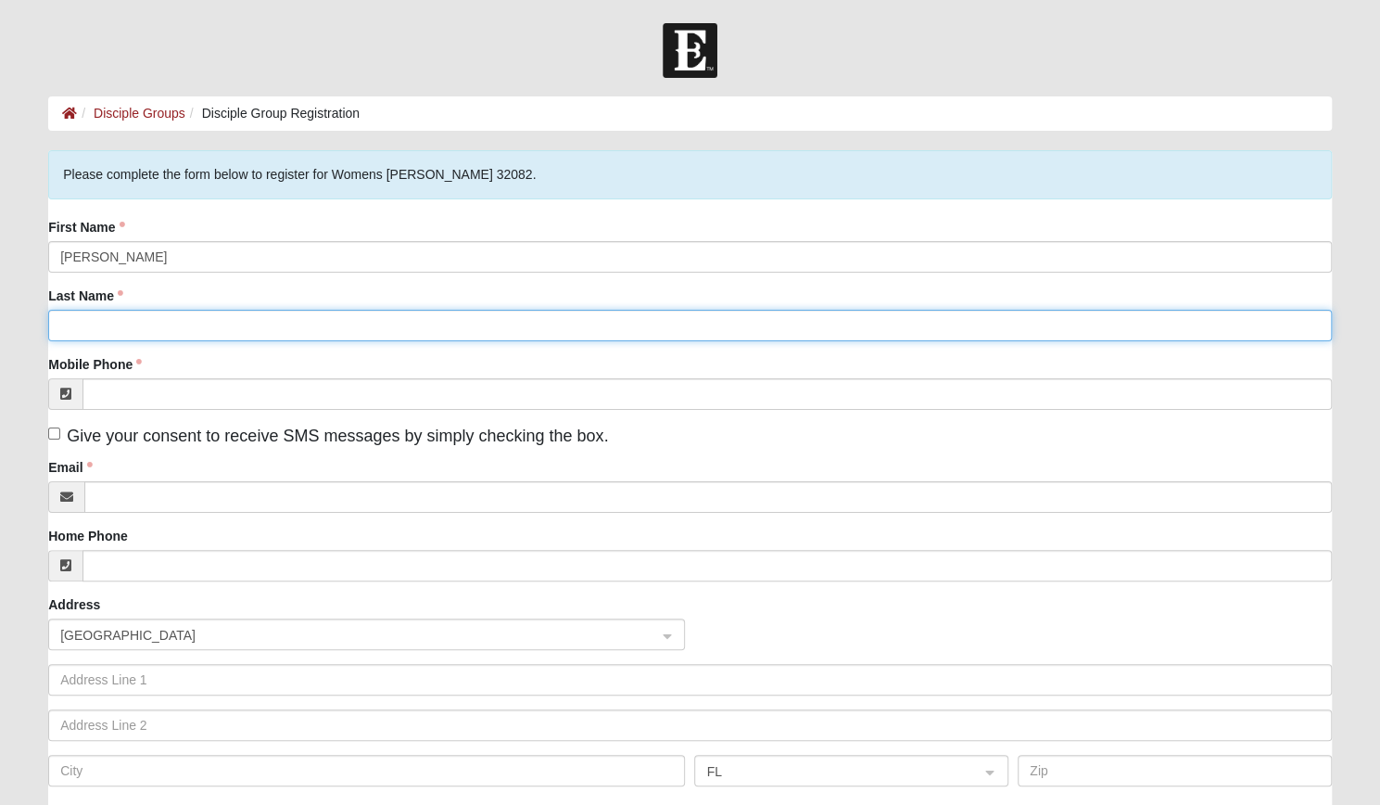
click at [123, 318] on input "Last Name" at bounding box center [690, 326] width 1284 height 32
type input "Walls"
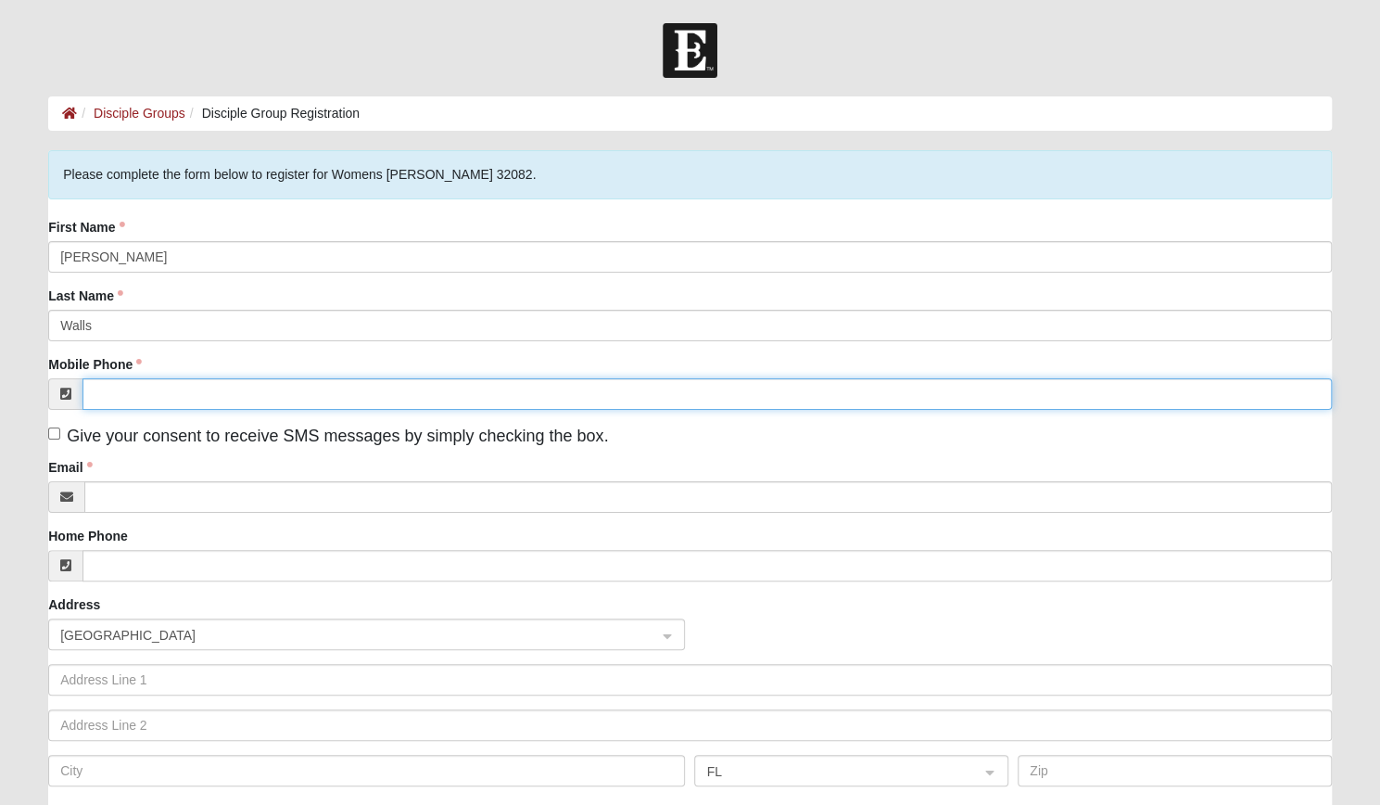
click at [96, 391] on input "Mobile Phone" at bounding box center [708, 394] width 1250 height 32
type input "(904) 240-7013"
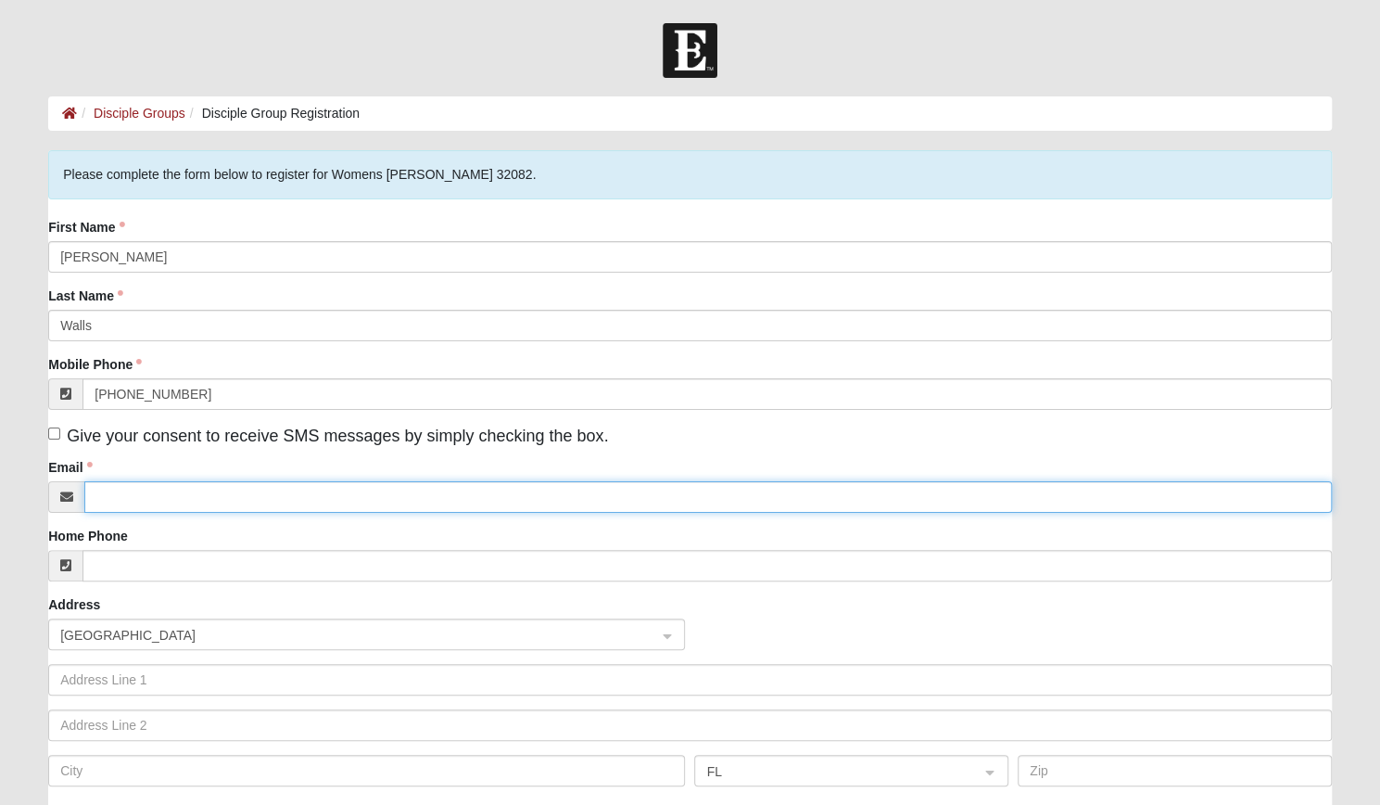
type input "heatherwalls5k@gmail.com"
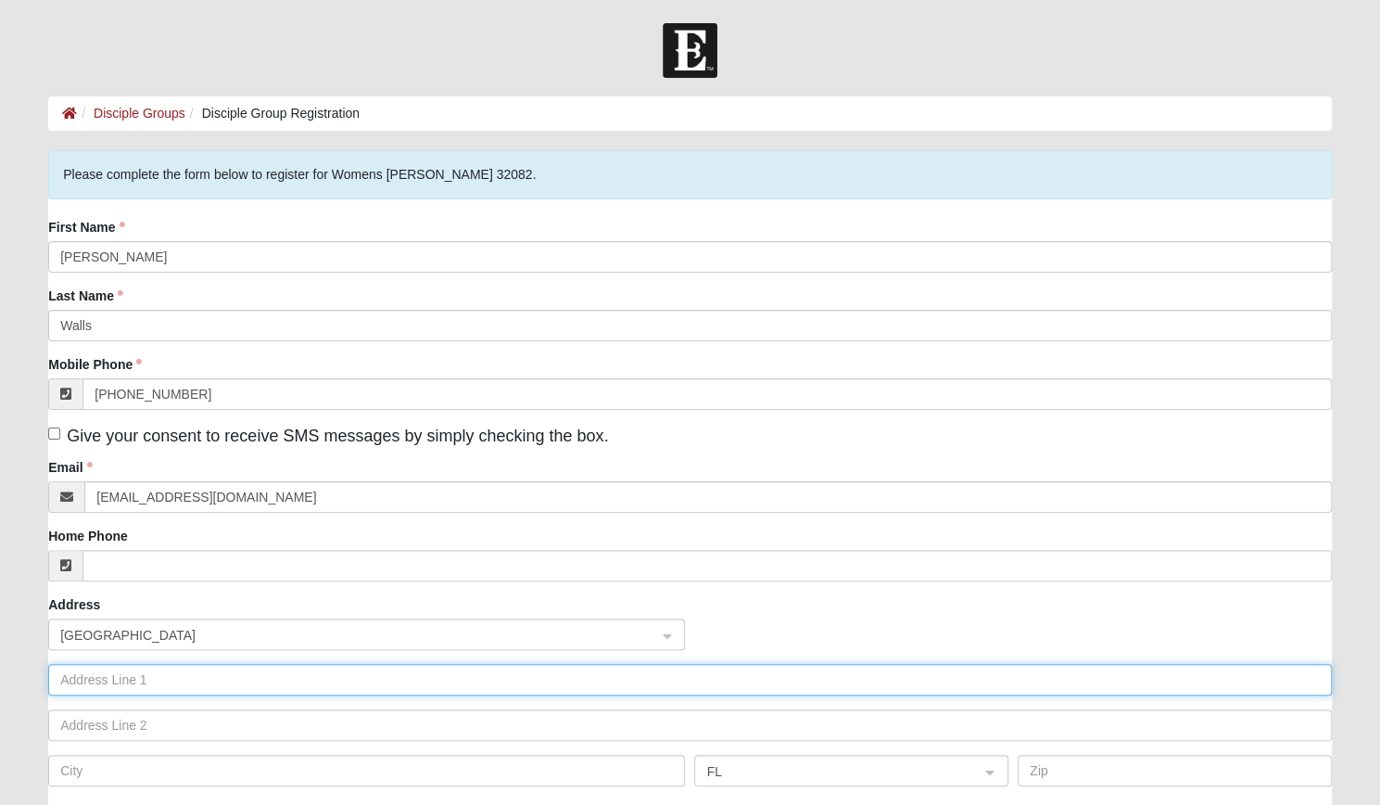
type input "3818 Bunnell Dr"
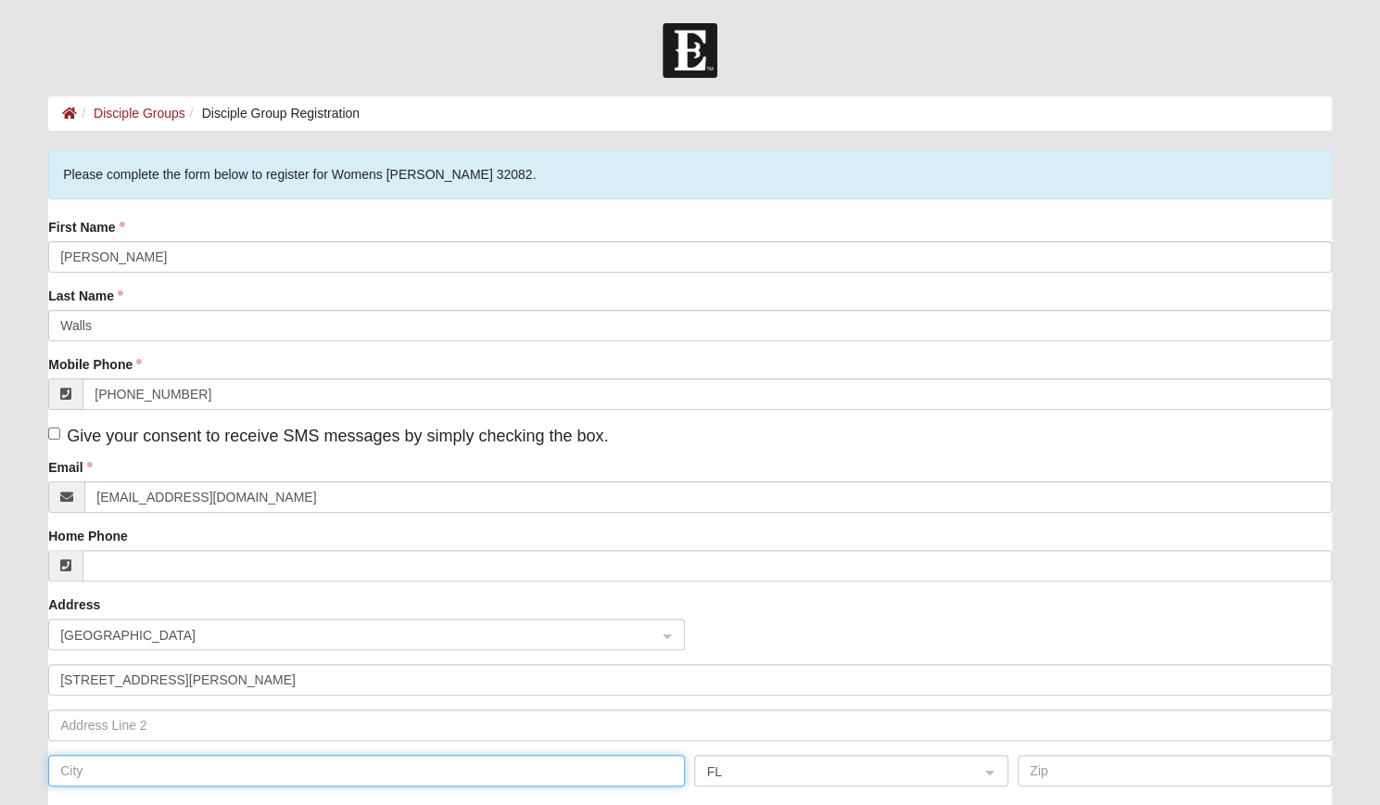
type input "Jacksonville"
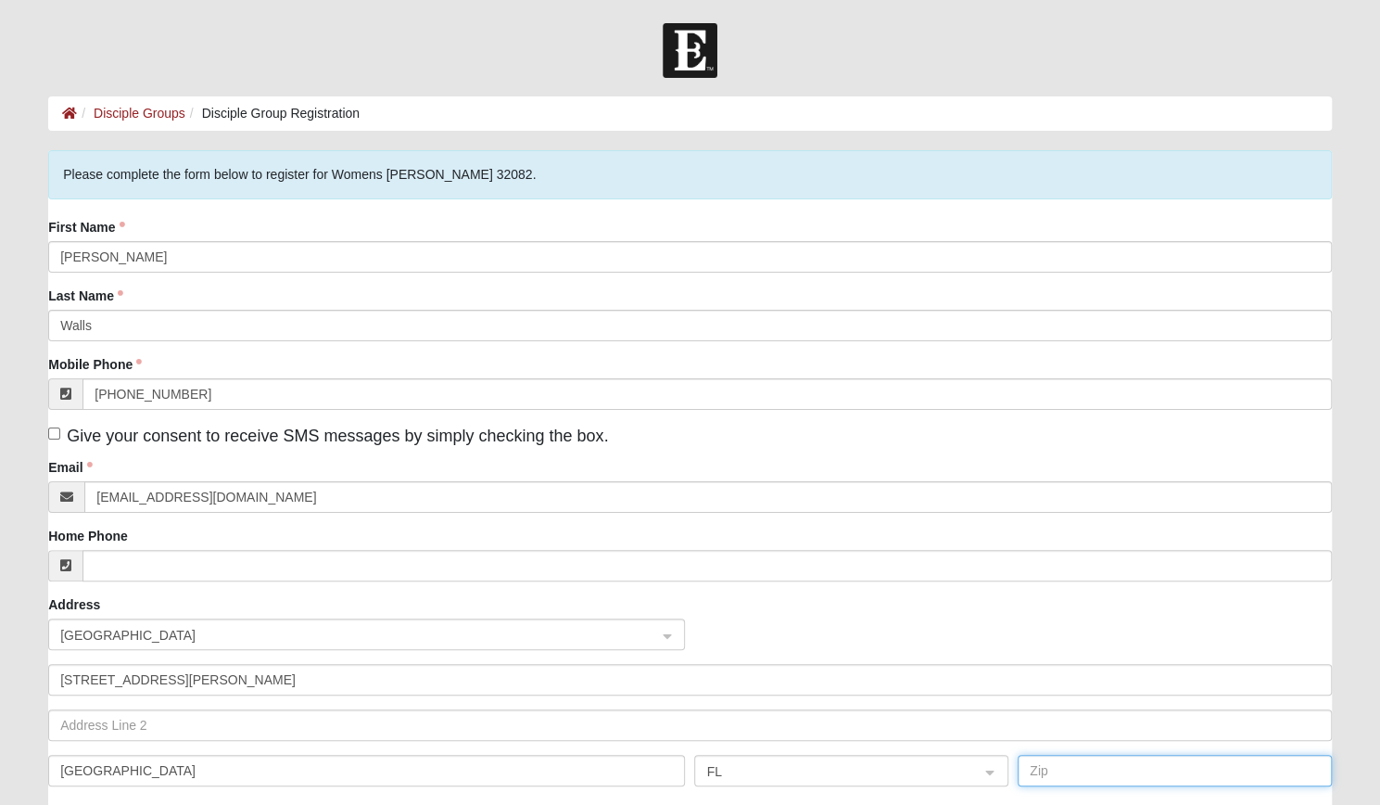
type input "32246"
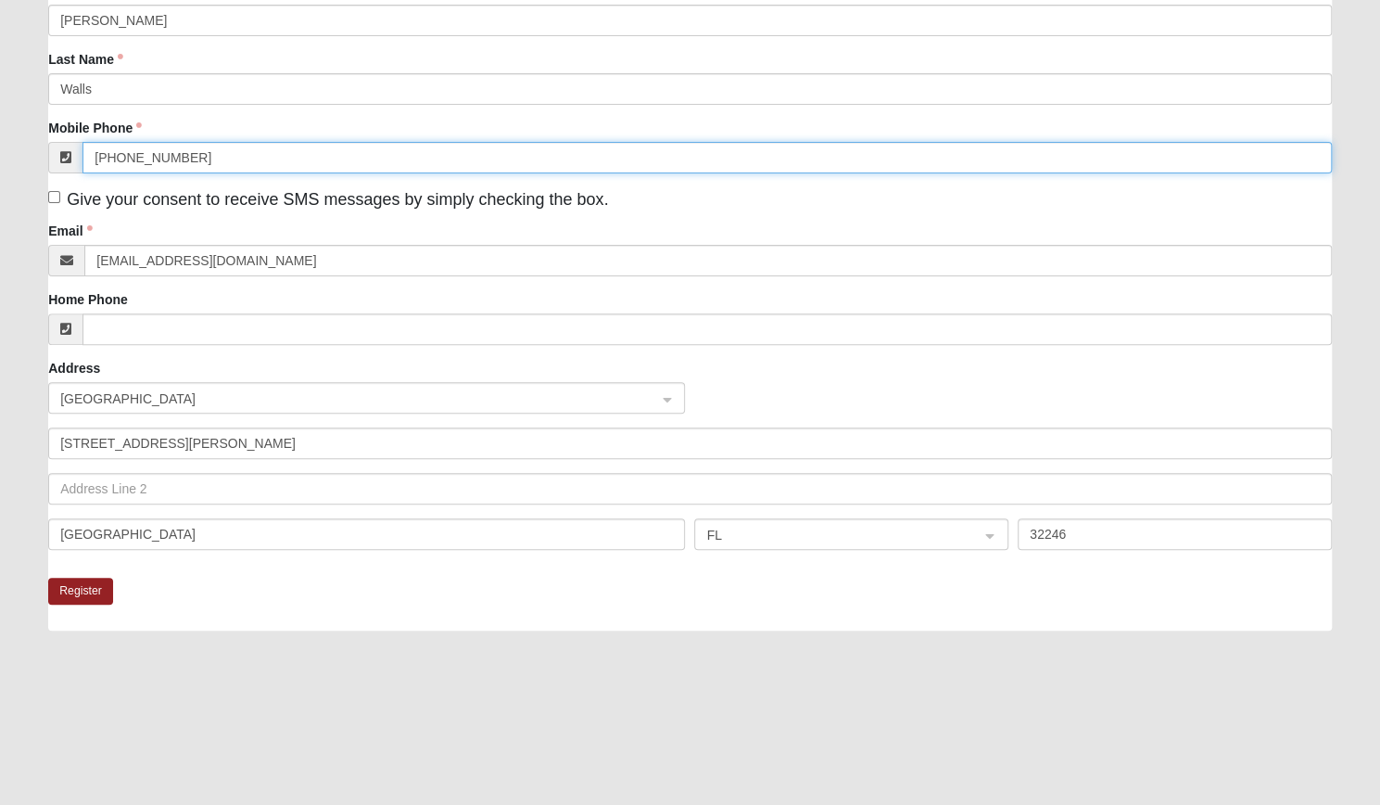
scroll to position [245, 0]
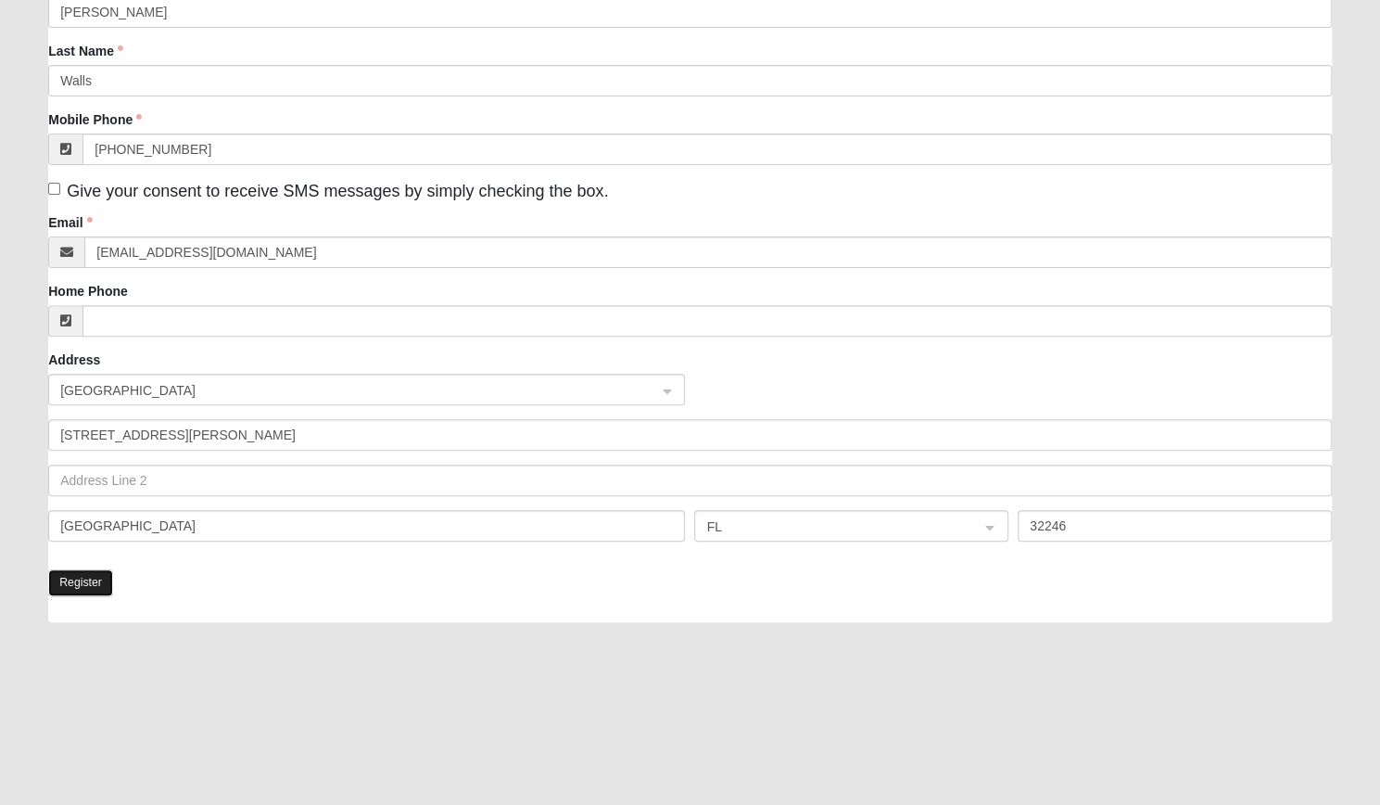
click at [56, 586] on button "Register" at bounding box center [80, 582] width 65 height 27
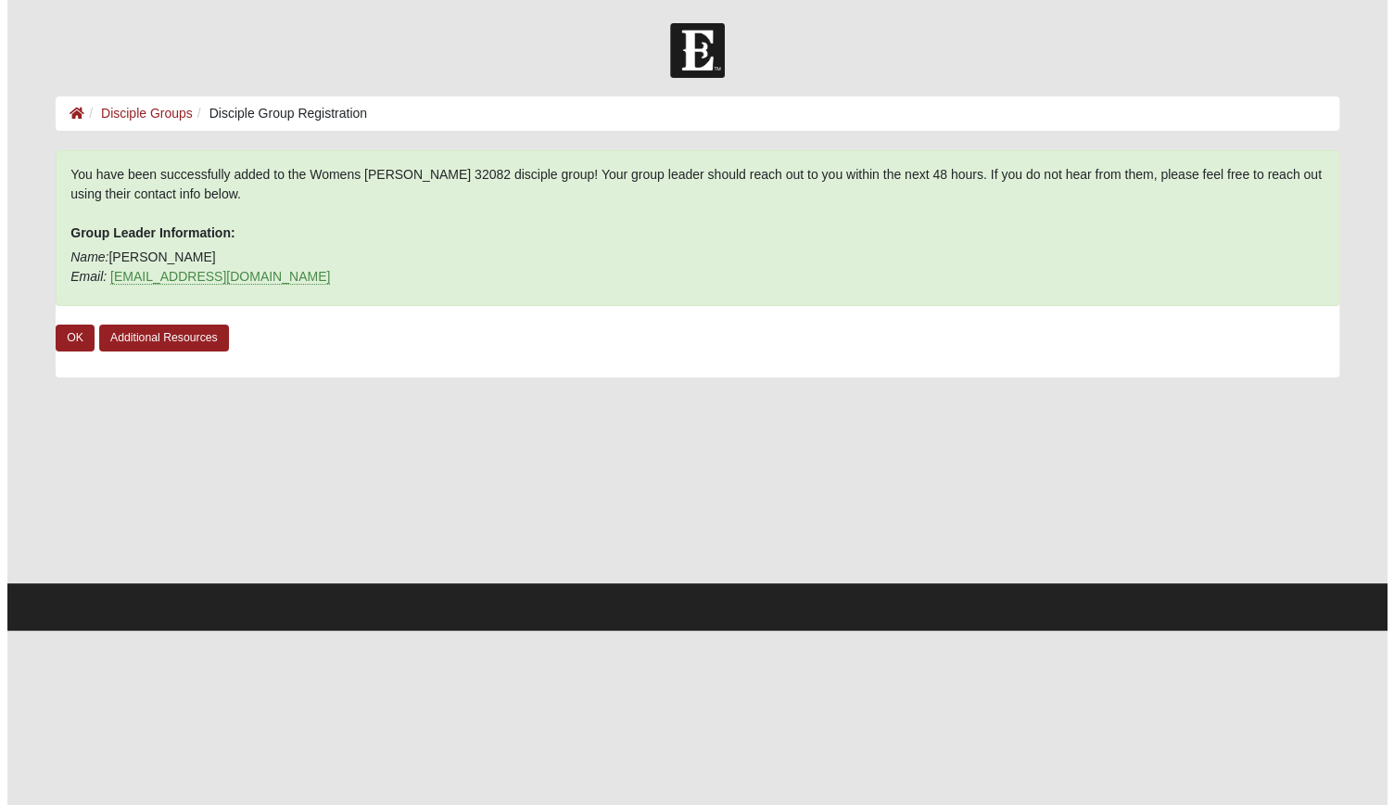
scroll to position [0, 0]
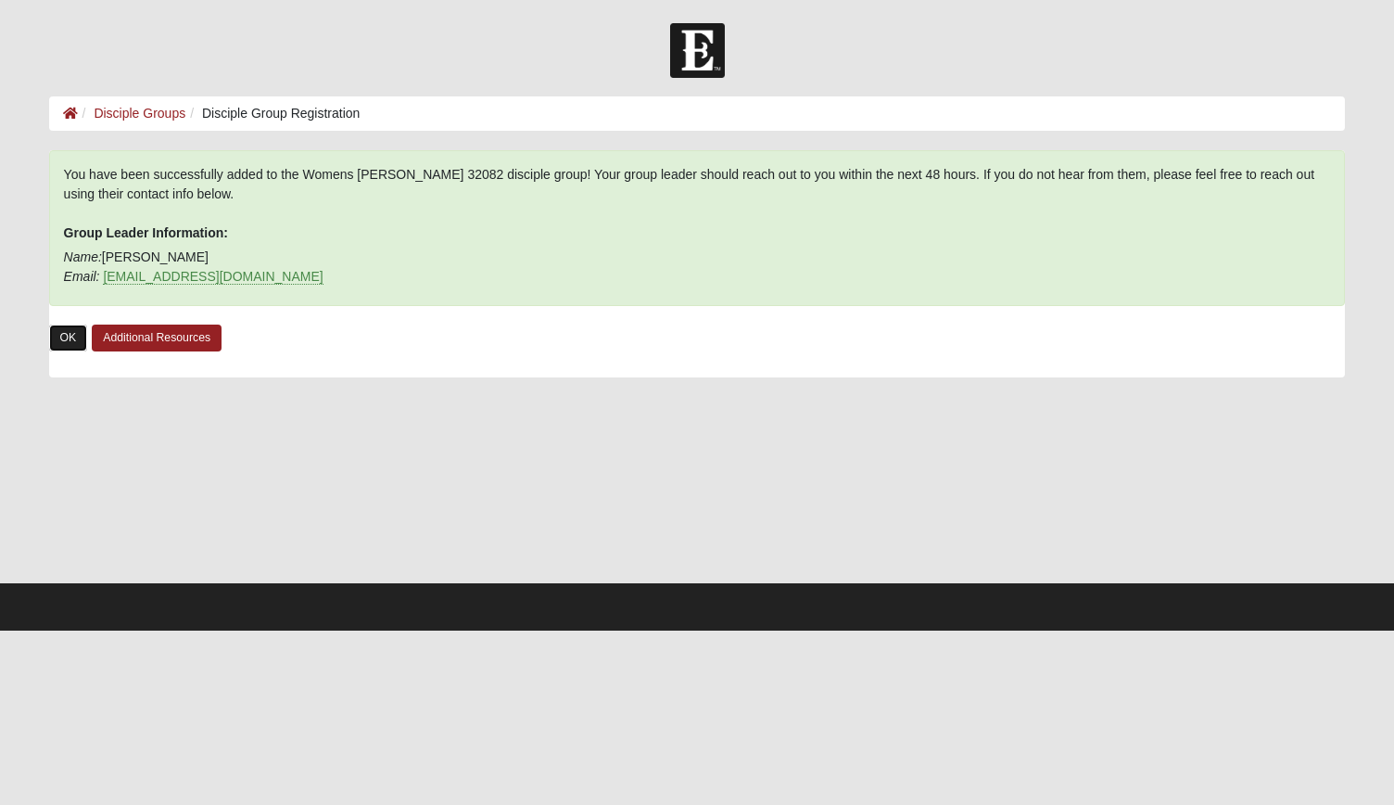
click at [69, 333] on link "OK" at bounding box center [68, 337] width 39 height 27
